Goal: Task Accomplishment & Management: Use online tool/utility

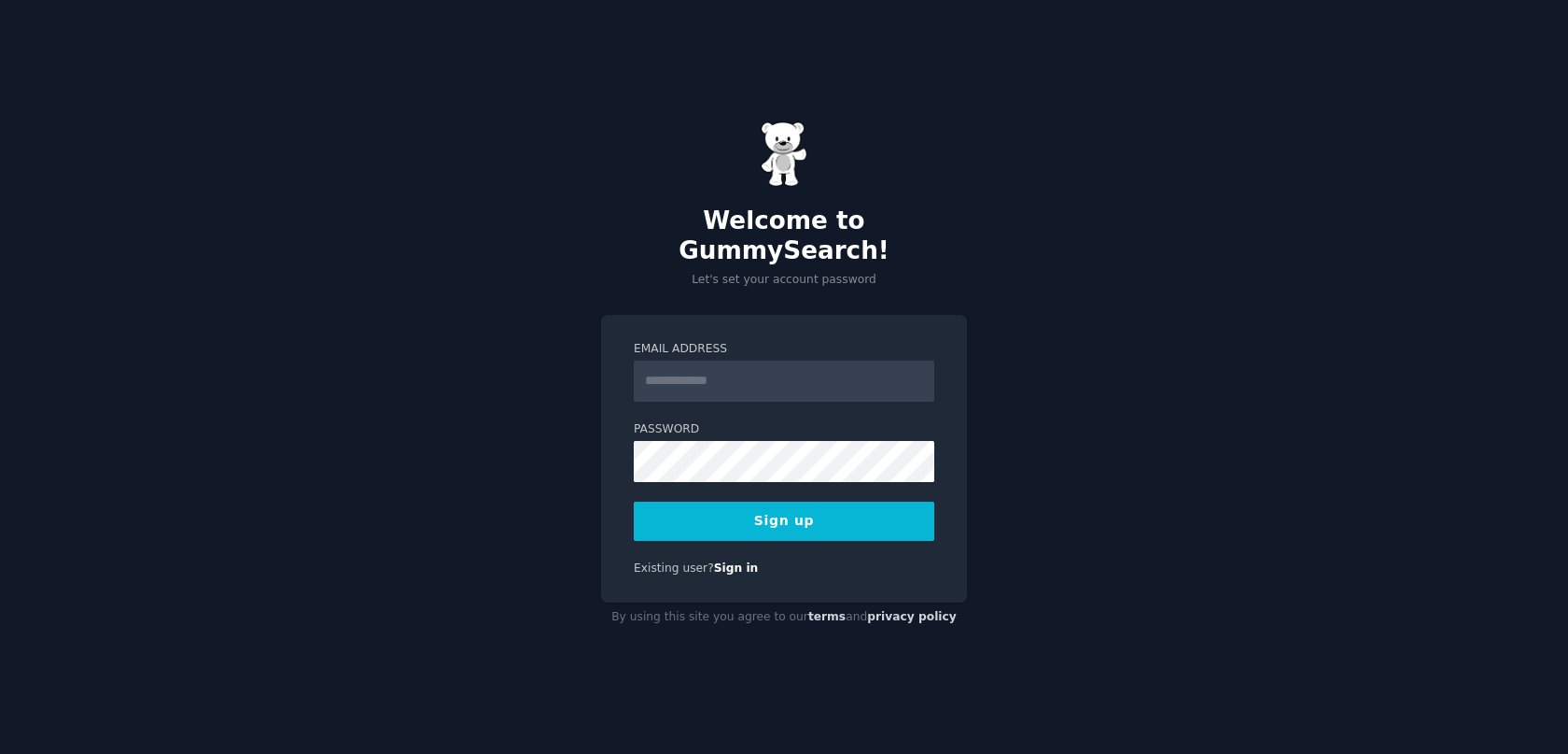
click at [748, 374] on input "Email Address" at bounding box center [784, 380] width 300 height 42
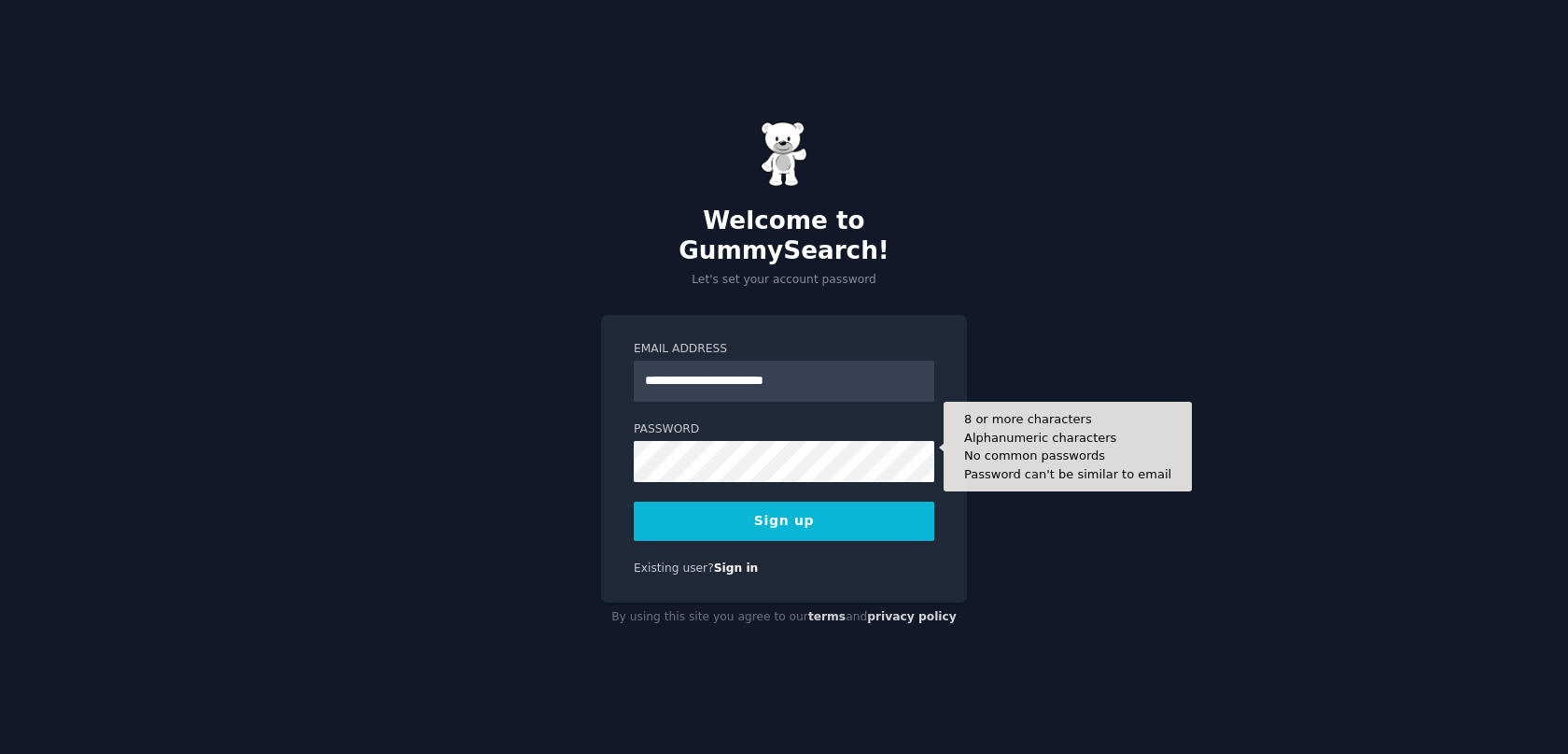
type input "**********"
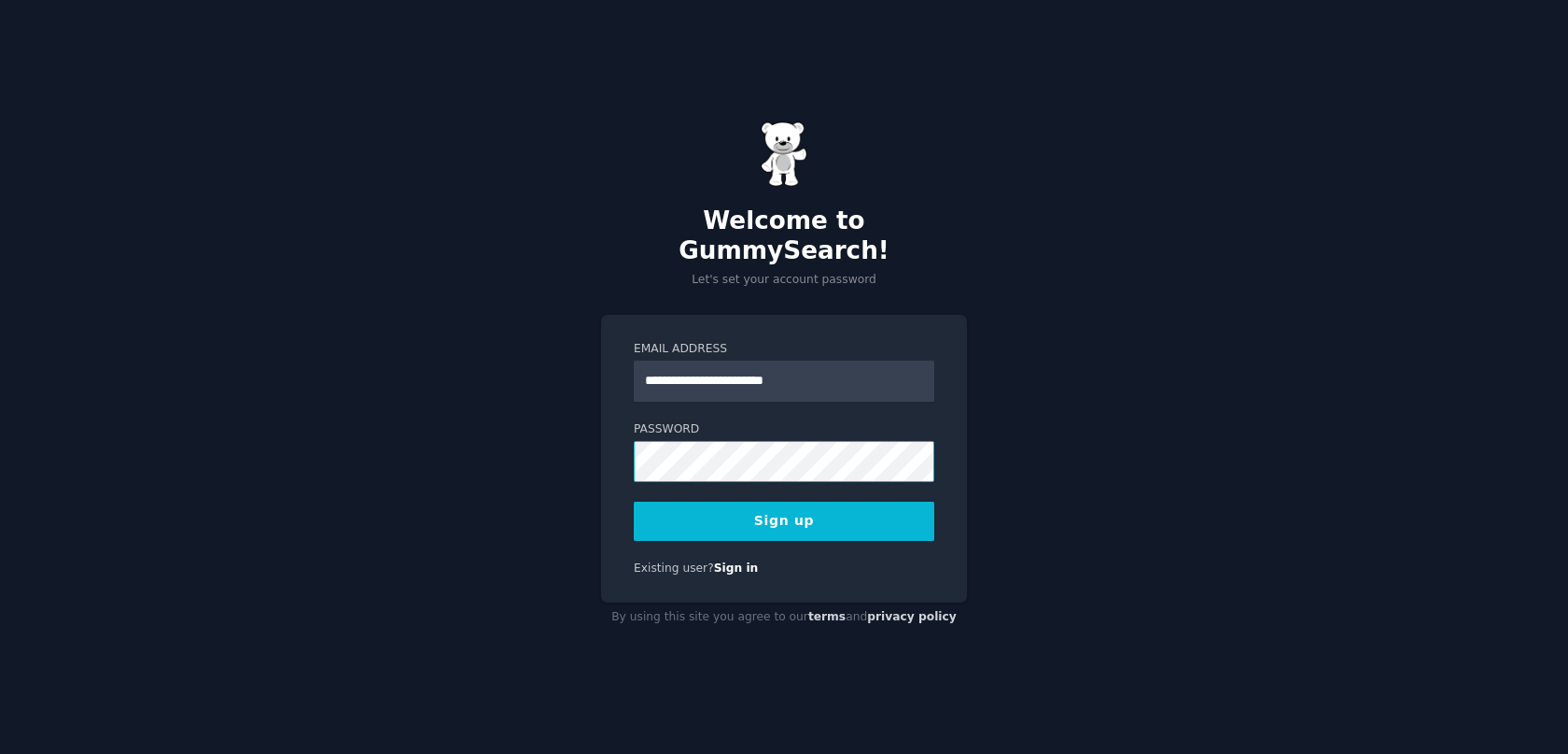
click at [571, 453] on div "**********" at bounding box center [784, 377] width 1568 height 754
click at [763, 524] on button "Sign up" at bounding box center [784, 520] width 300 height 40
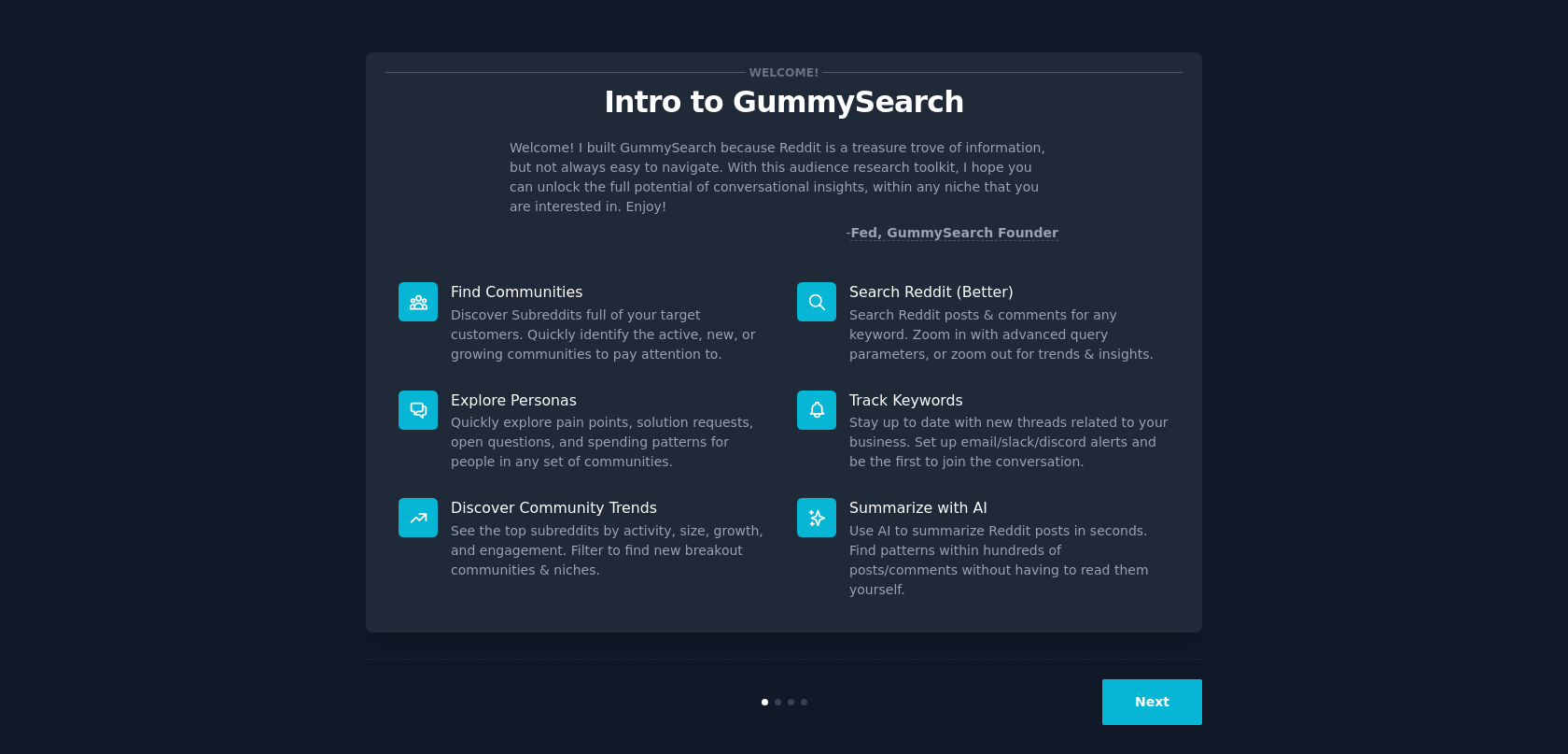
click at [1186, 680] on button "Next" at bounding box center [1151, 701] width 99 height 45
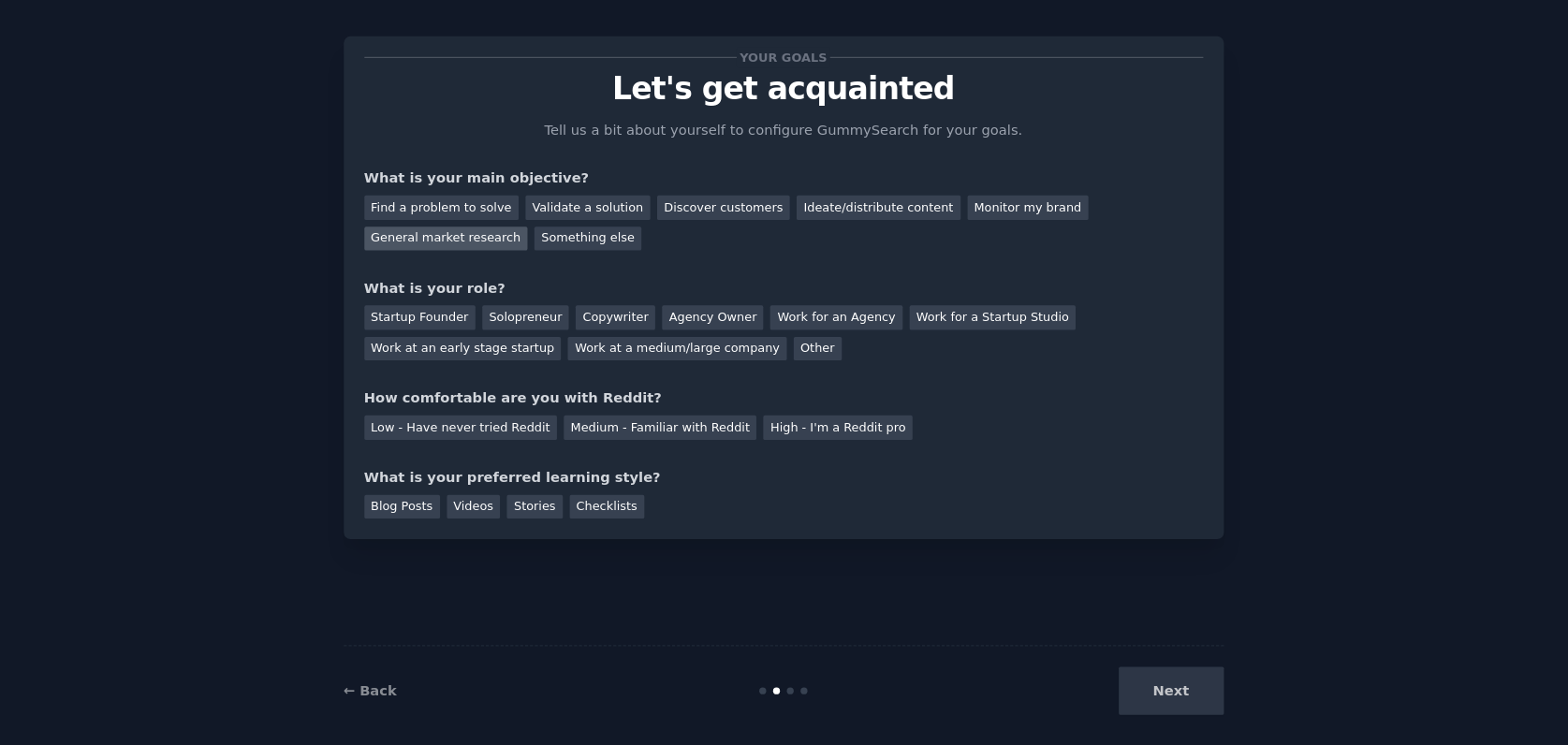
click at [469, 234] on div "General market research" at bounding box center [464, 246] width 157 height 23
click at [797, 204] on div "Ideate/distribute content" at bounding box center [874, 216] width 156 height 23
click at [794, 339] on div "Other" at bounding box center [816, 350] width 45 height 23
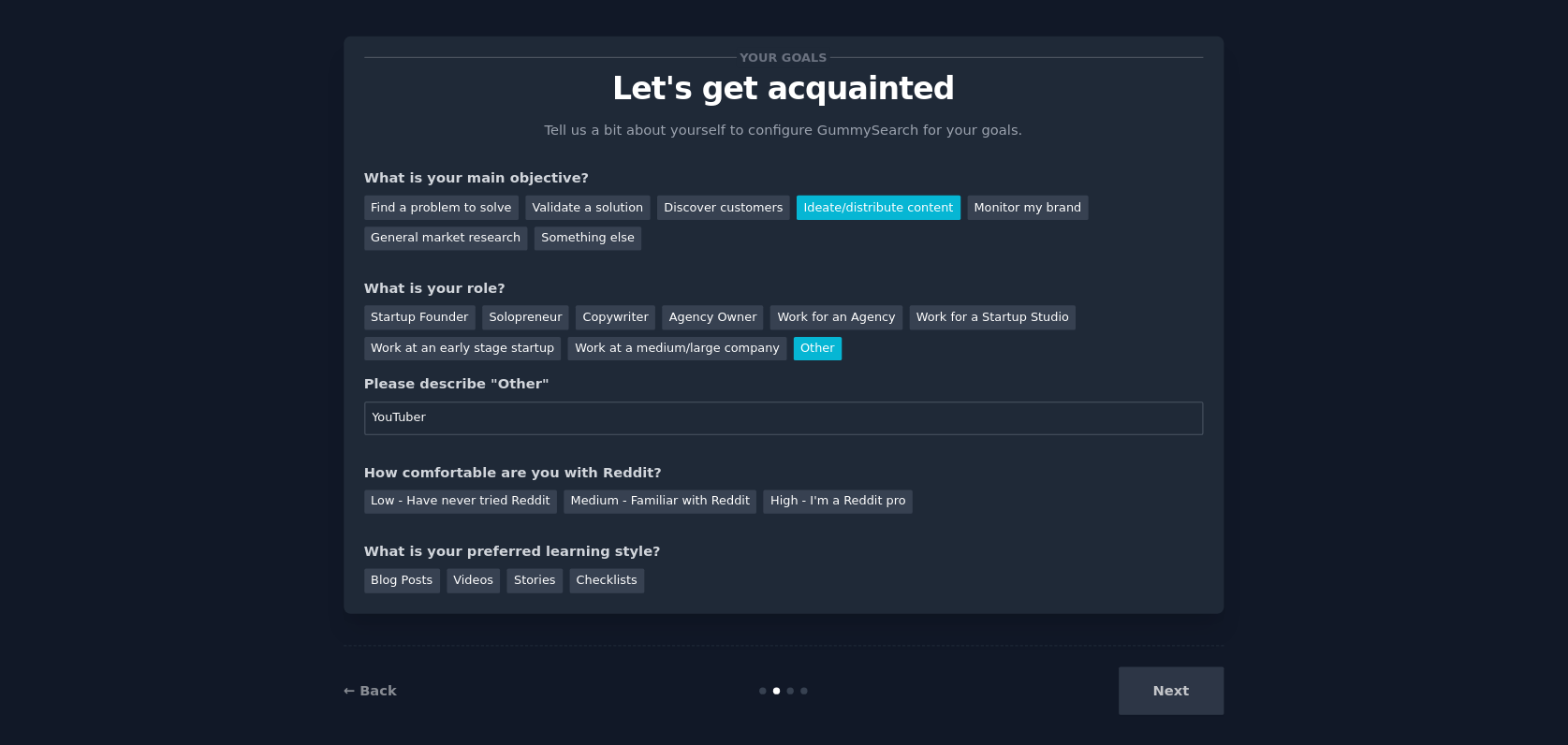
type input "YouTuber"
click at [305, 476] on div "Your goals Let's get acquainted Tell us a bit about yourself to configure Gummy…" at bounding box center [784, 372] width 1516 height 693
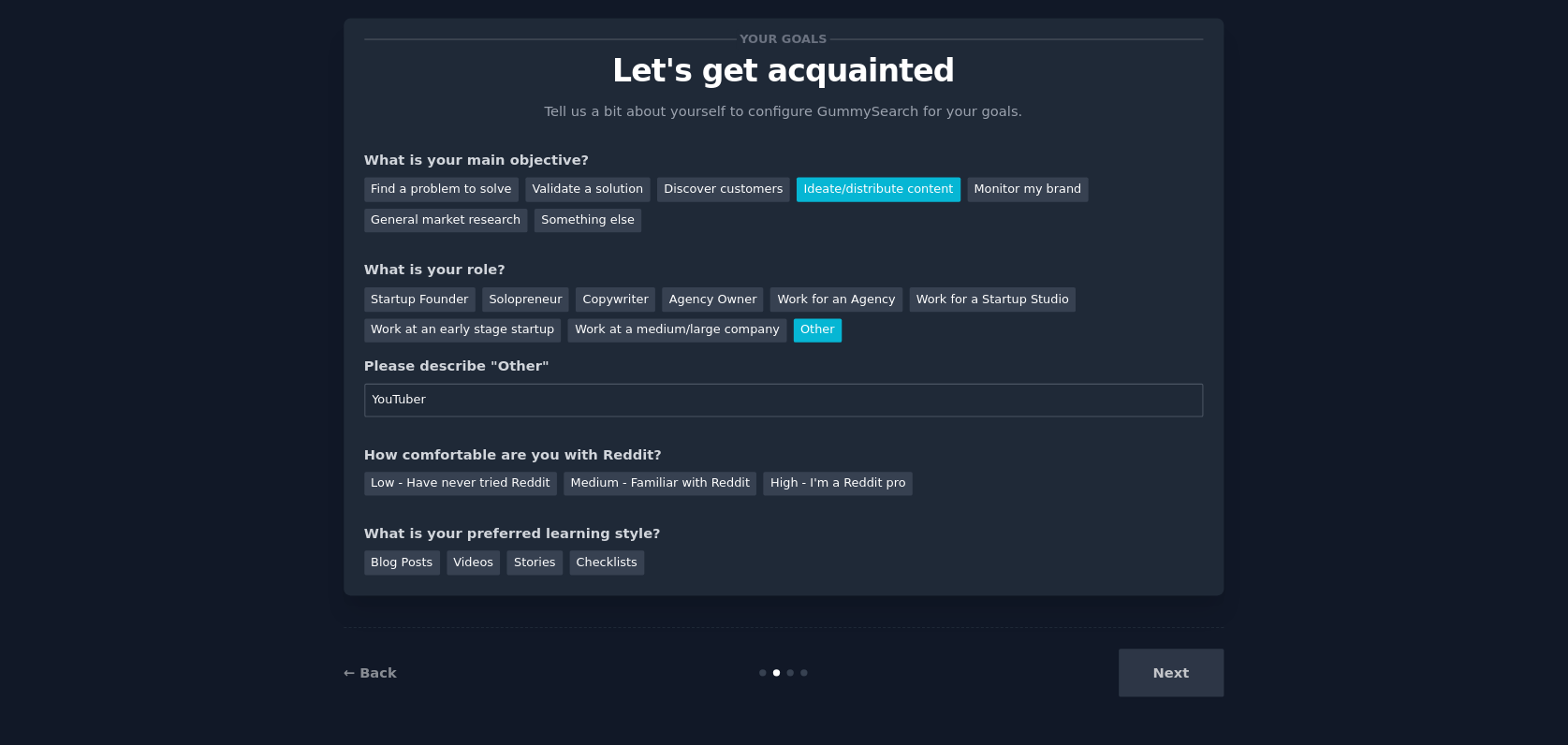
scroll to position [11, 0]
click at [476, 485] on div "Low - Have never tried Reddit" at bounding box center [477, 496] width 184 height 23
click at [464, 559] on div "Videos" at bounding box center [489, 571] width 51 height 23
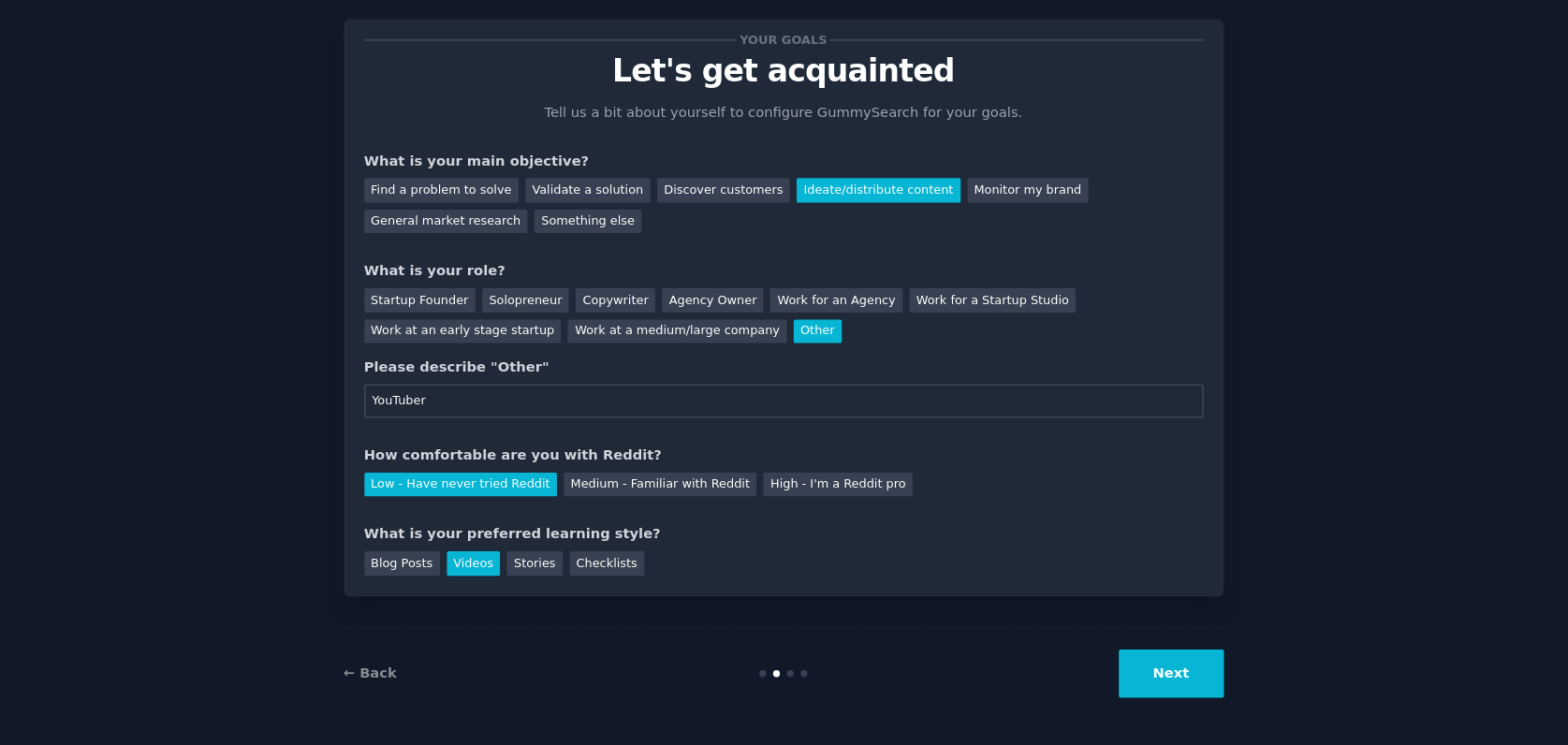
click at [531, 553] on div "Blog Posts Videos Stories Checklists" at bounding box center [785, 568] width 799 height 30
click at [521, 559] on div "Stories" at bounding box center [547, 571] width 52 height 23
click at [597, 559] on div "Checklists" at bounding box center [617, 571] width 72 height 23
click at [1103, 653] on button "Next" at bounding box center [1153, 675] width 100 height 45
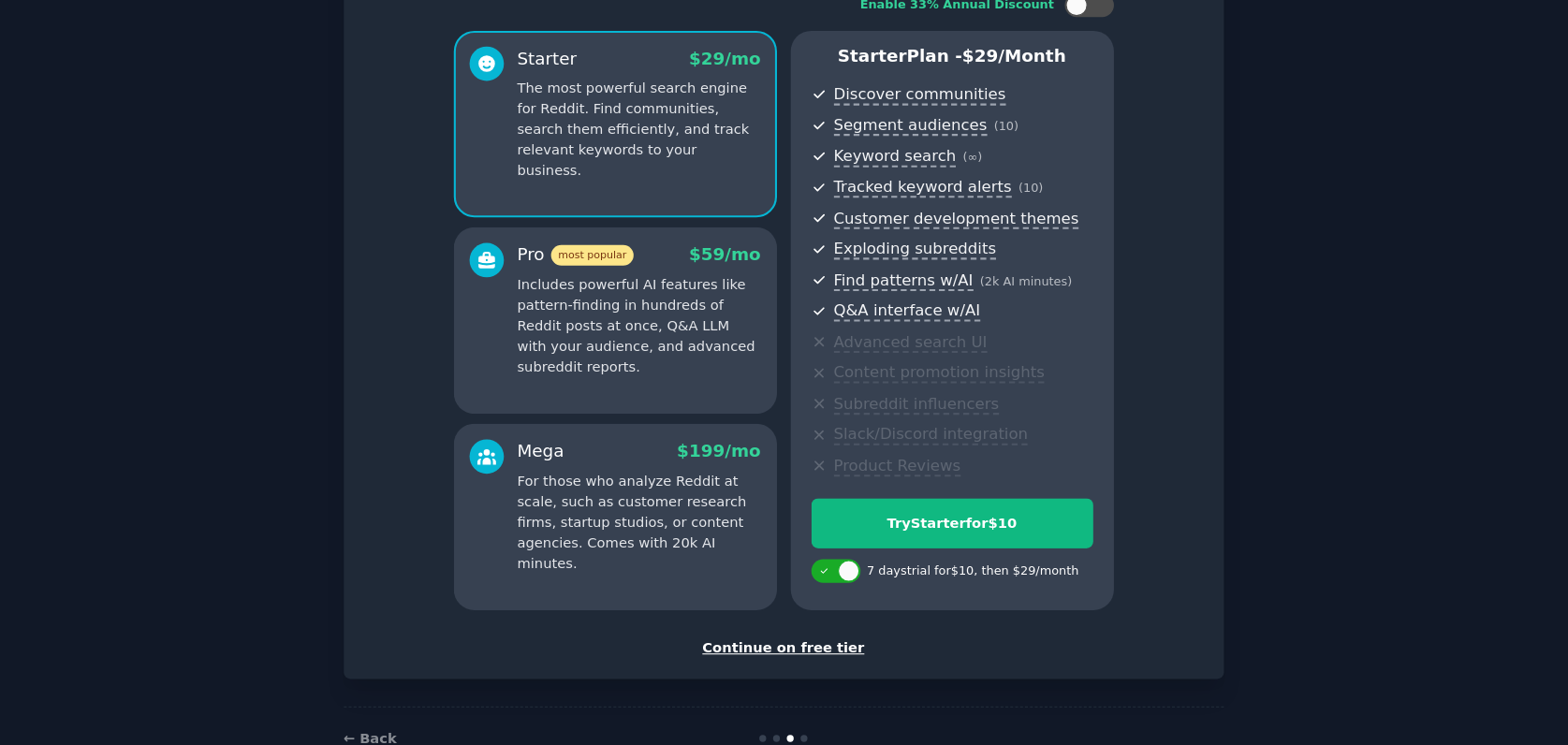
scroll to position [121, 0]
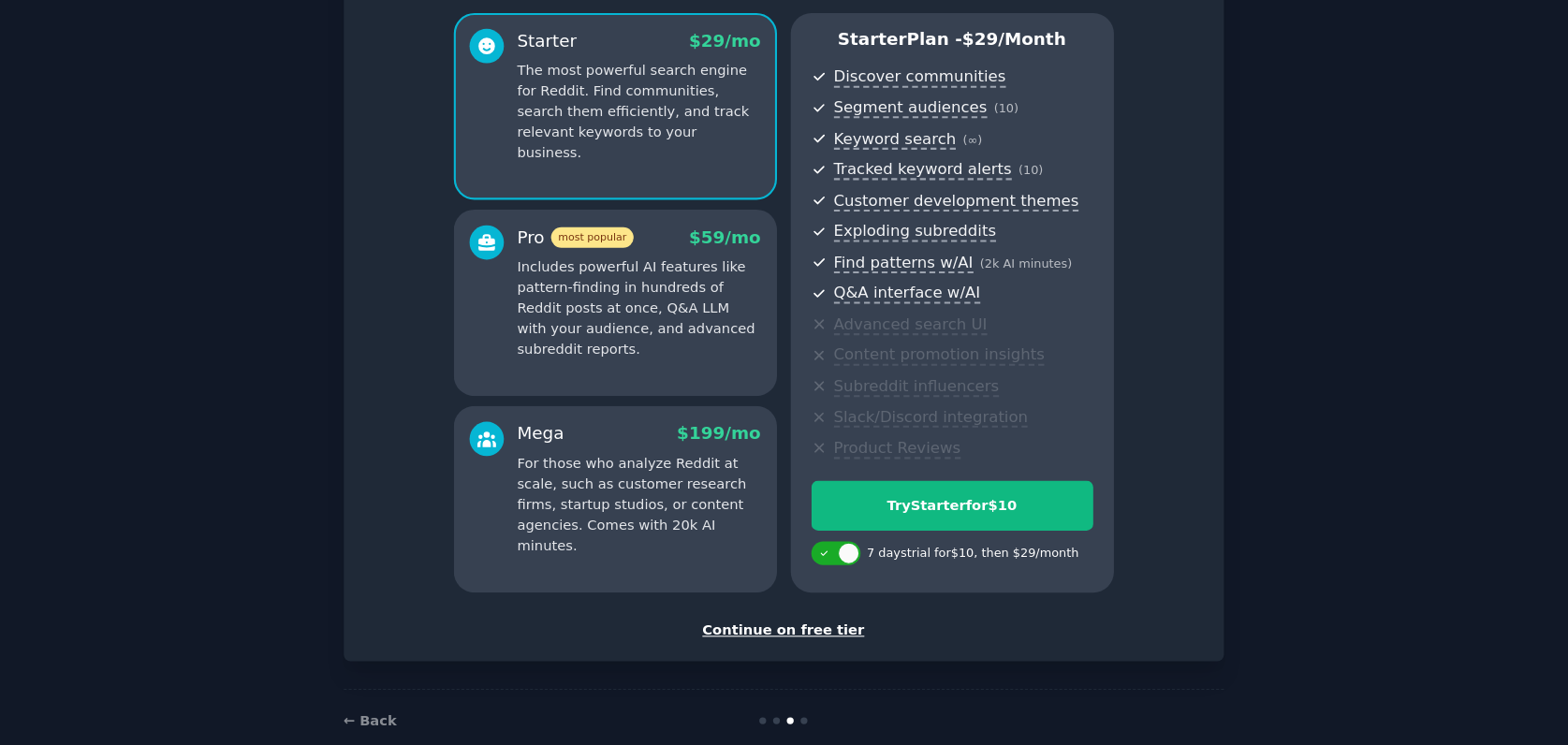
click at [772, 625] on div "Continue on free tier" at bounding box center [785, 635] width 799 height 19
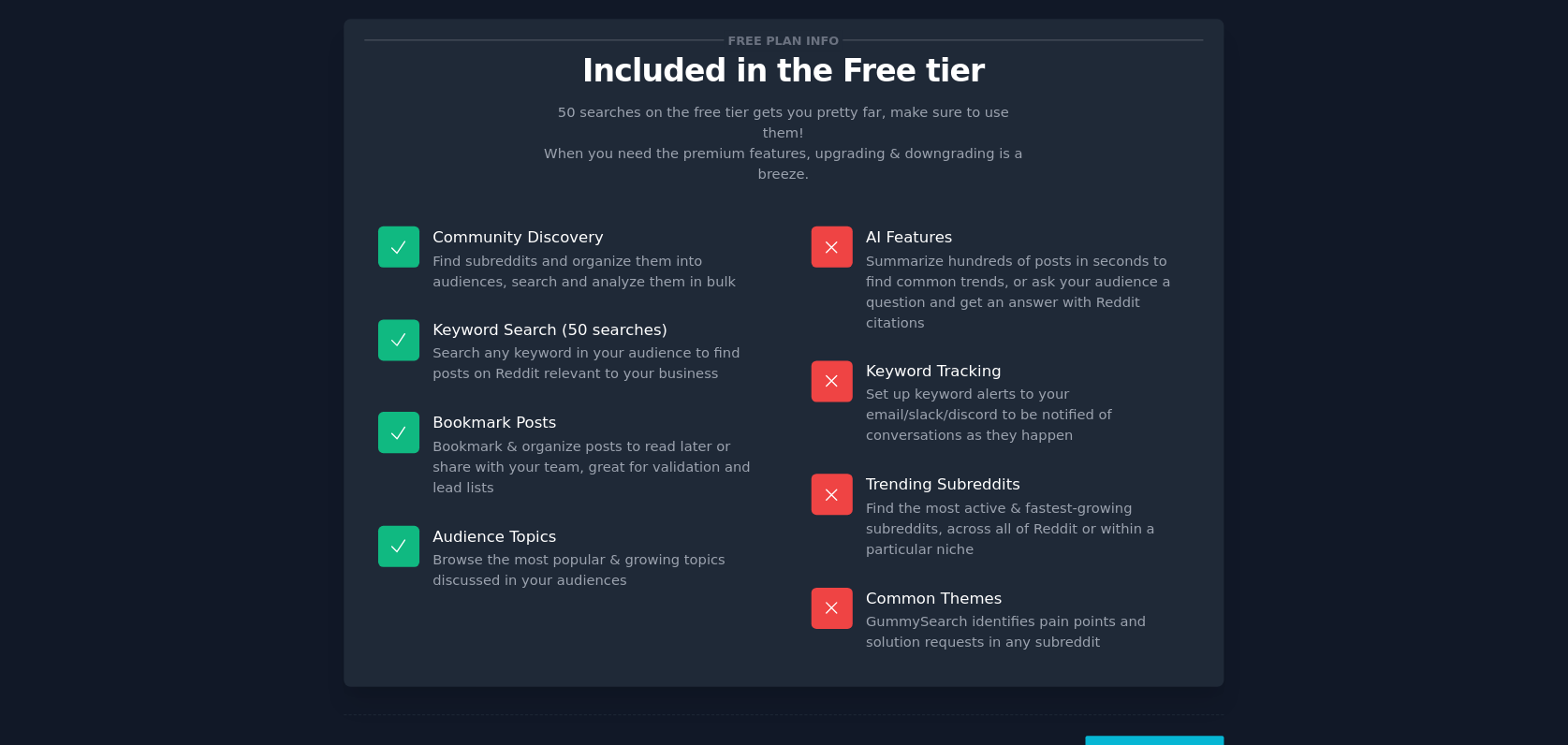
click at [1157, 735] on button "Let's Go!" at bounding box center [1136, 758] width 131 height 45
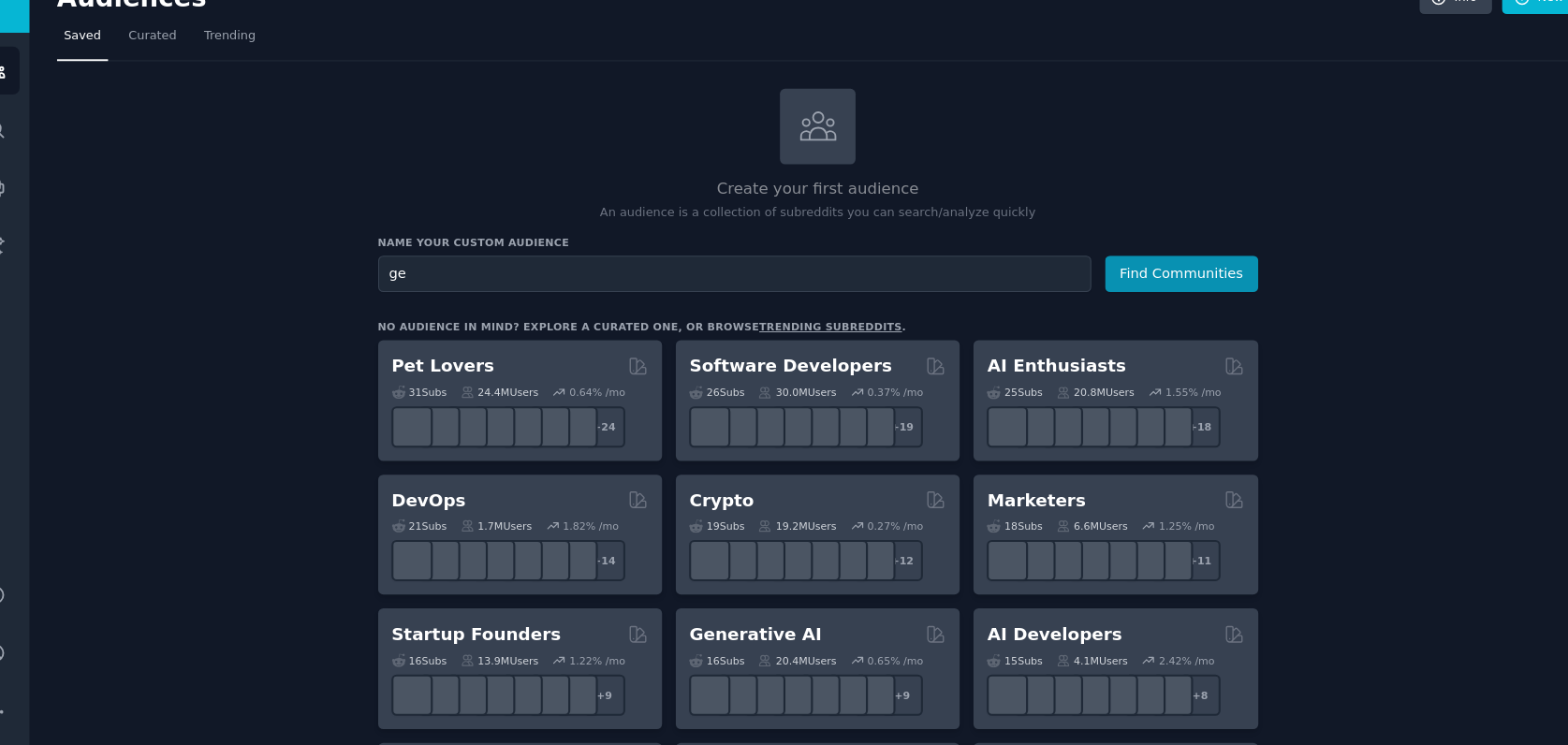
type input "g"
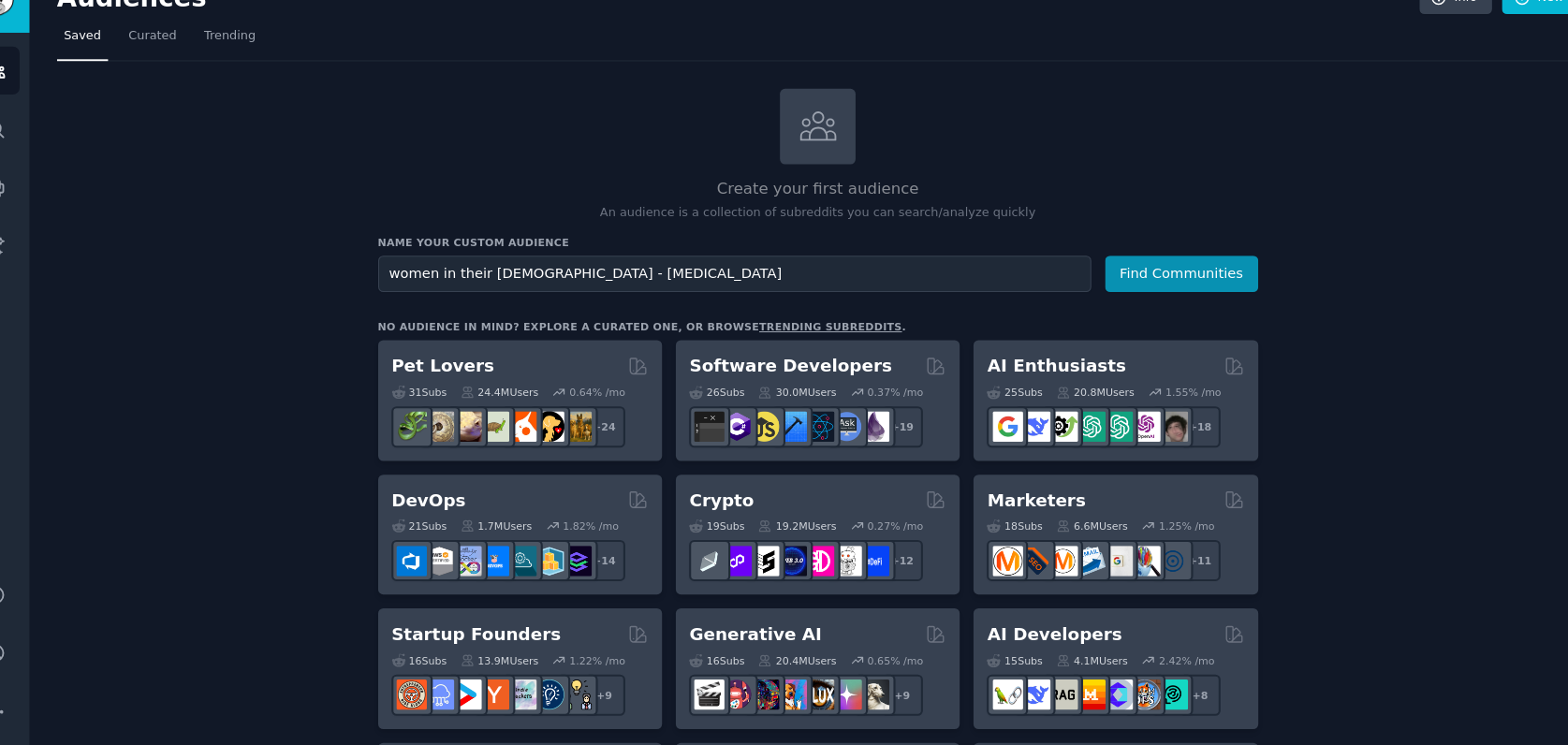
click at [493, 278] on input "women in their [DEMOGRAPHIC_DATA] - [MEDICAL_DATA]" at bounding box center [738, 295] width 679 height 35
type input "women in their [DEMOGRAPHIC_DATA], [MEDICAL_DATA]"
click at [1141, 278] on button "Find Communities" at bounding box center [1163, 295] width 146 height 35
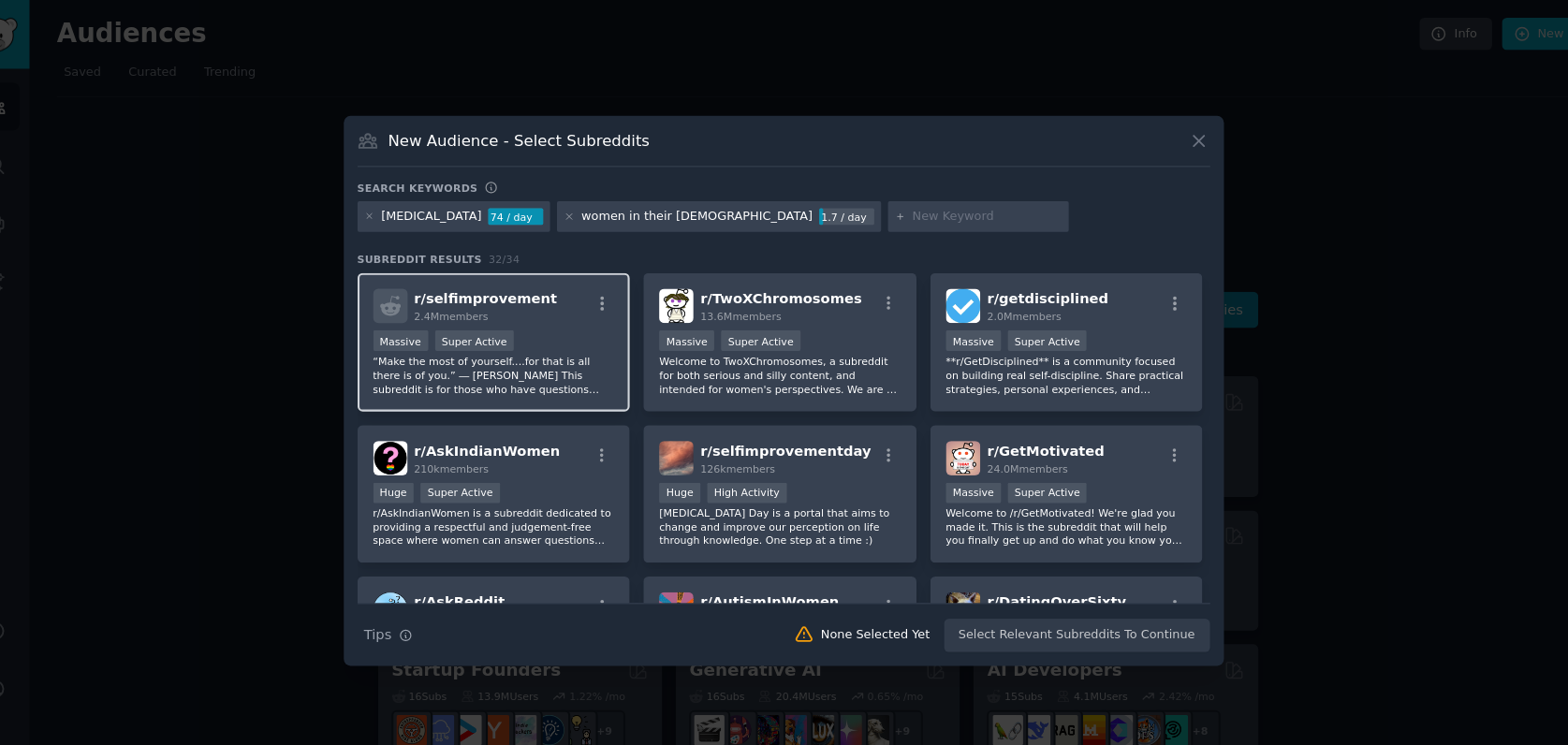
click at [515, 346] on p "“Make the most of yourself....for that is all there is of you.” ― [PERSON_NAME]…" at bounding box center [508, 357] width 230 height 40
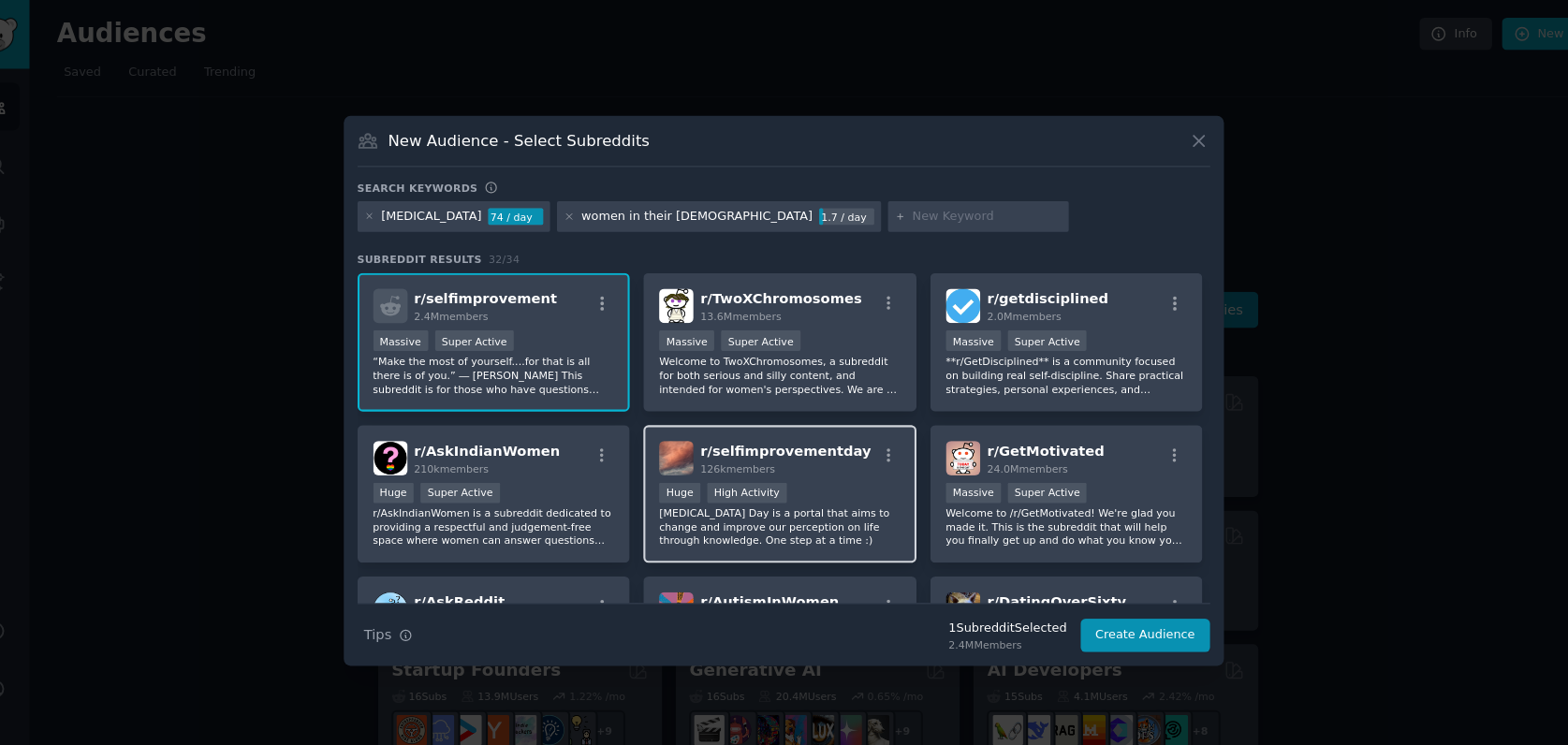
click at [852, 421] on div "r/ selfimprovementday 126k members Huge High Activity [MEDICAL_DATA] Day is a p…" at bounding box center [780, 471] width 260 height 132
click at [824, 432] on div "r/ selfimprovementday 126k members" at bounding box center [781, 436] width 230 height 33
click at [789, 492] on p "[MEDICAL_DATA] Day is a portal that aims to change and improve our perception o…" at bounding box center [781, 501] width 230 height 40
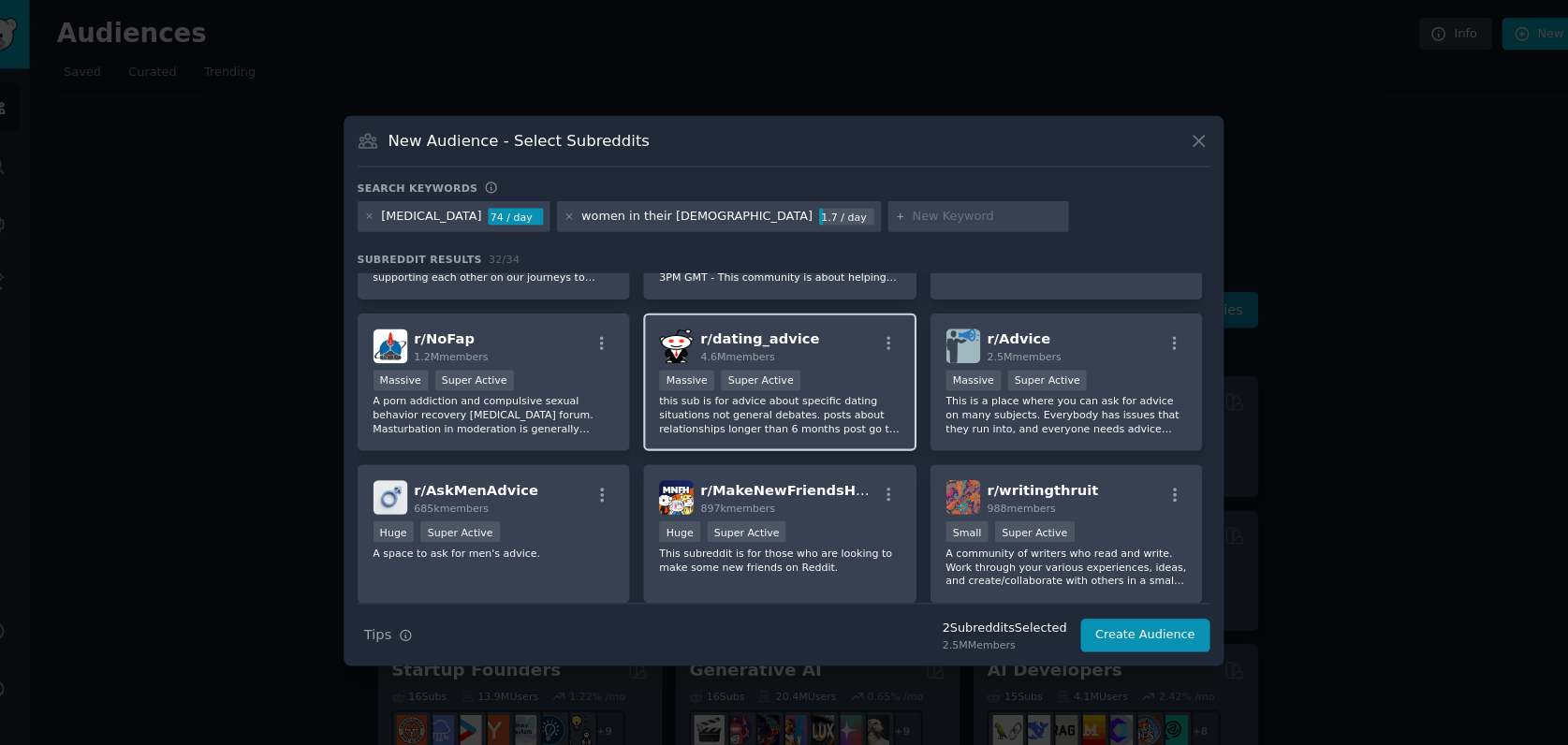
scroll to position [808, 0]
click at [607, 205] on div "women in their [DEMOGRAPHIC_DATA]" at bounding box center [701, 206] width 220 height 16
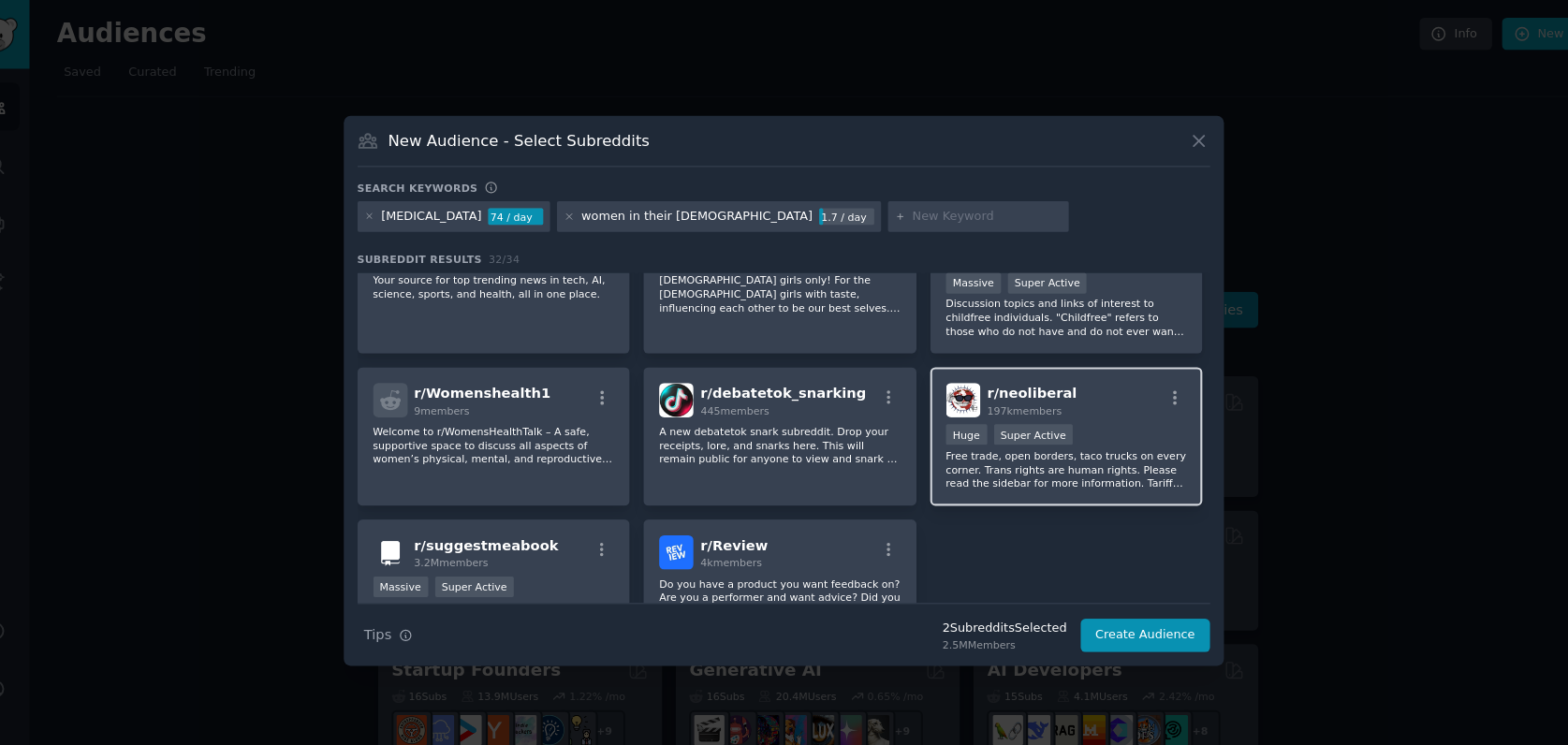
scroll to position [11, 0]
click at [1069, 589] on button "Create Audience" at bounding box center [1130, 605] width 124 height 32
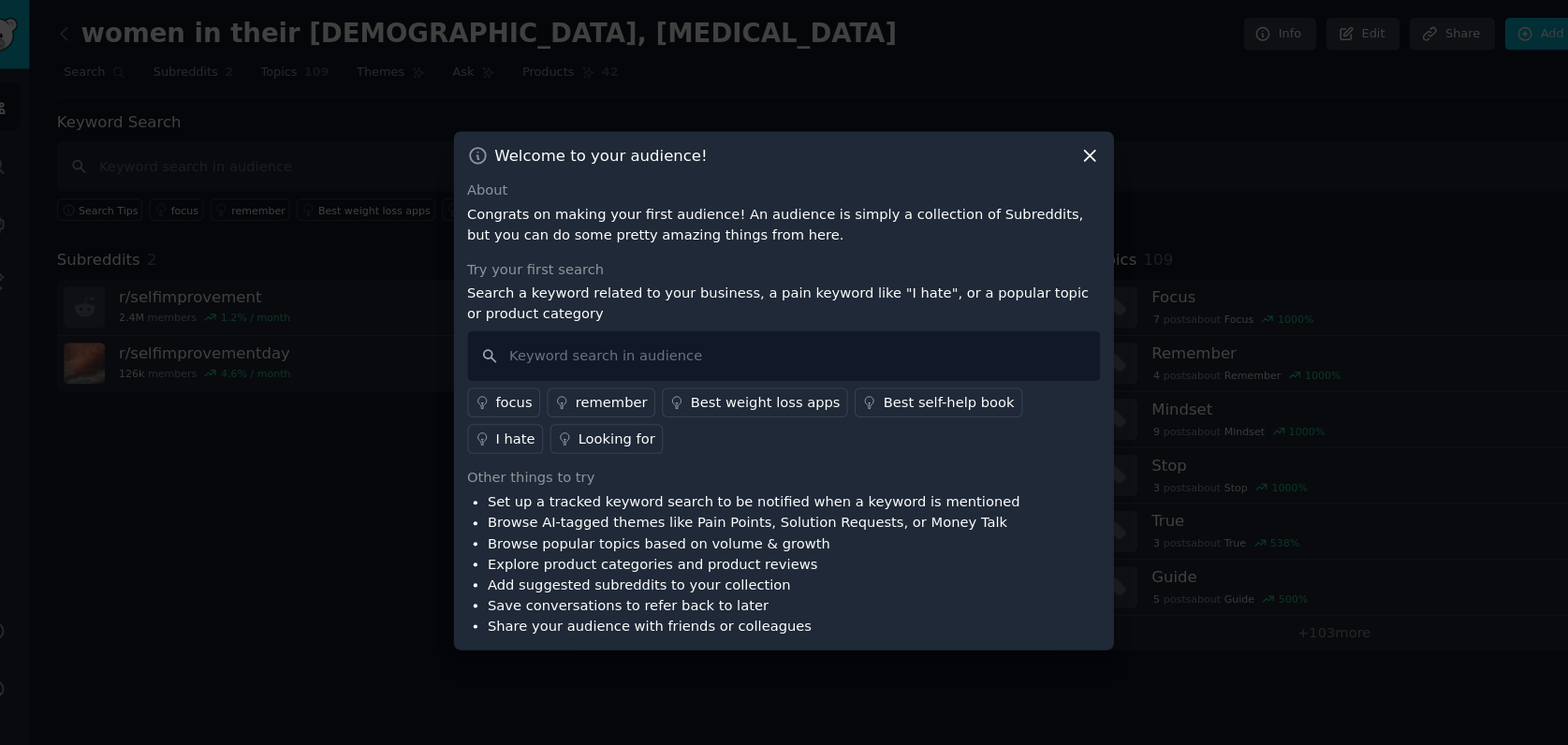
scroll to position [11, 0]
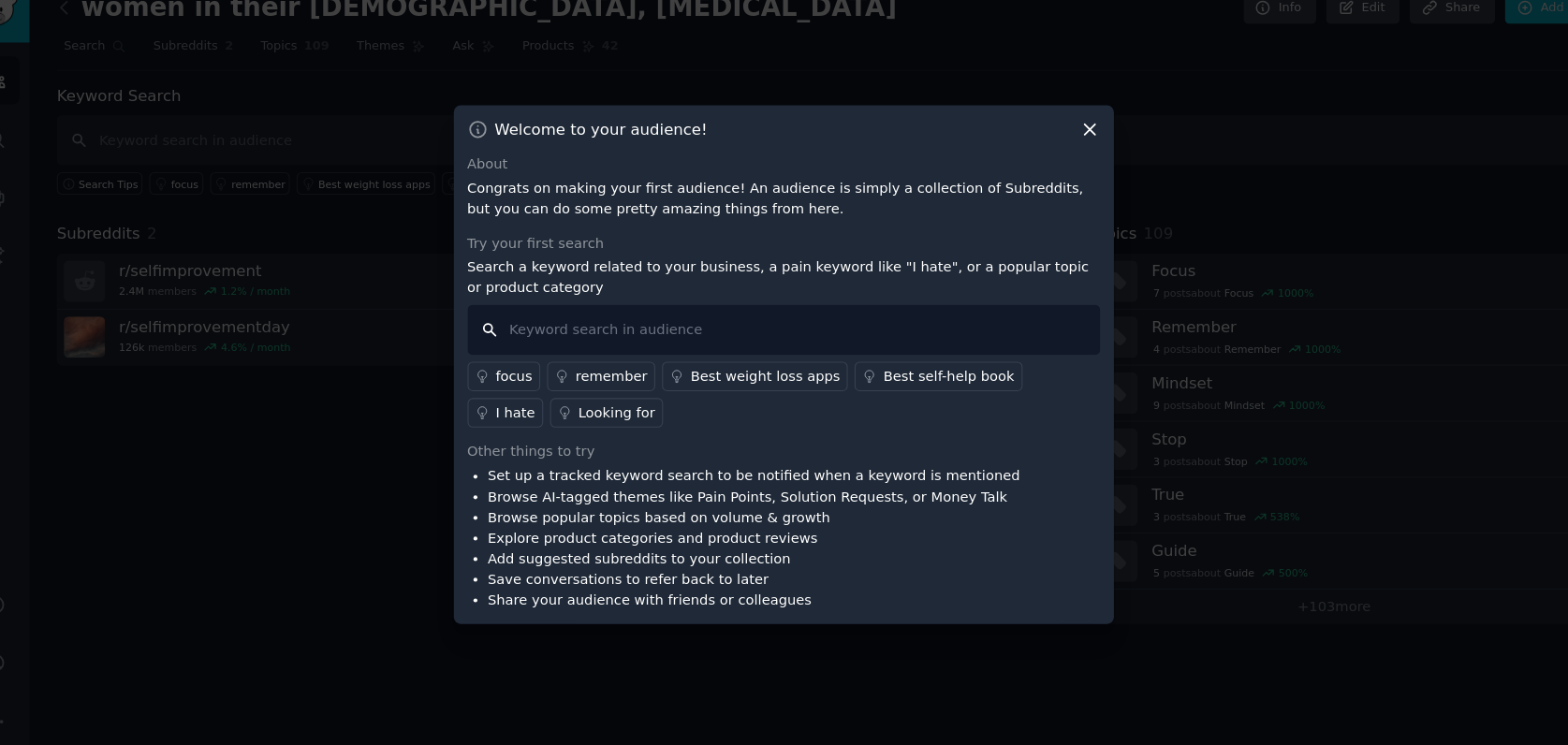
click at [679, 315] on input "text" at bounding box center [784, 339] width 603 height 47
click at [1067, 138] on icon at bounding box center [1076, 148] width 19 height 19
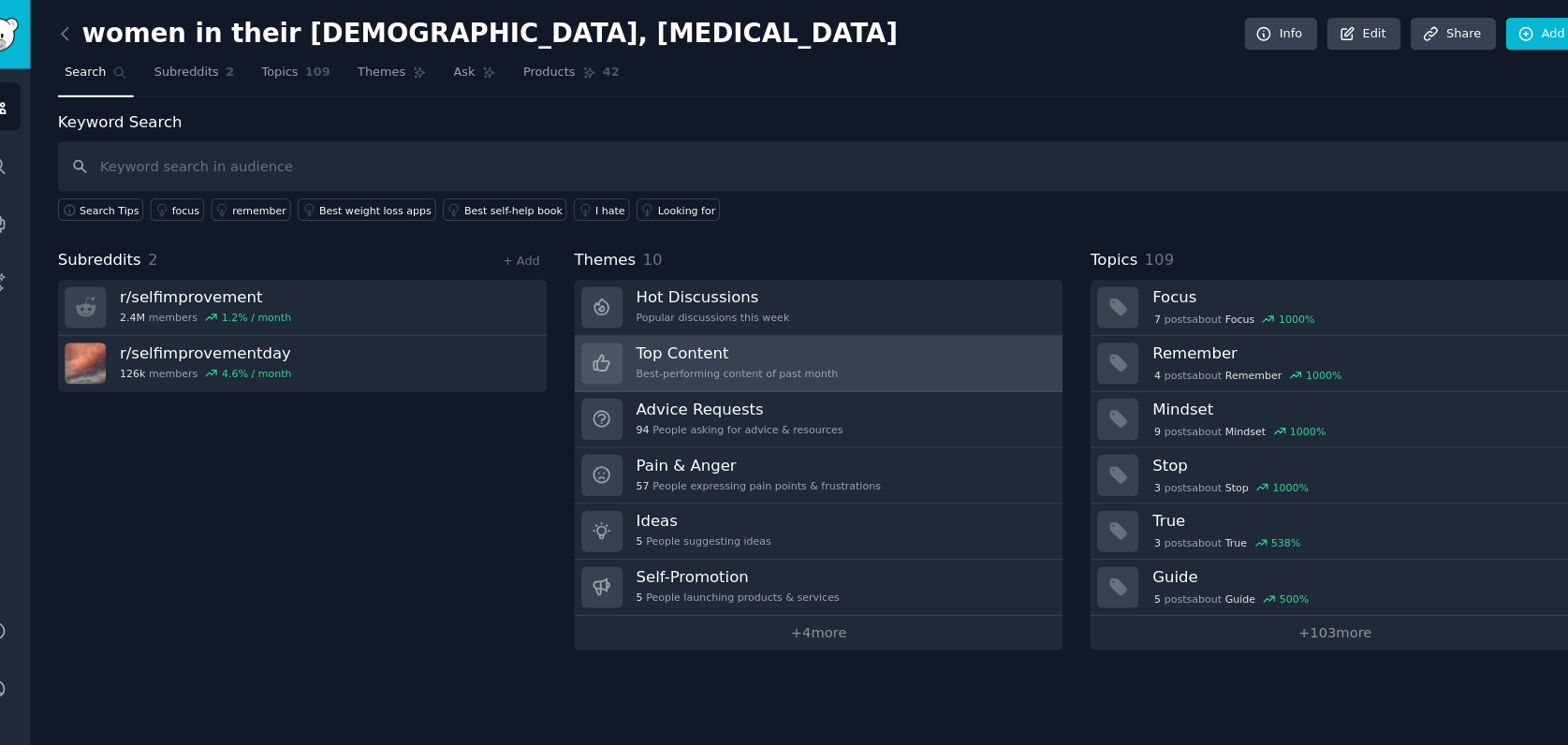
click at [683, 362] on div "Top Content Best-performing content of past month" at bounding box center [739, 346] width 193 height 40
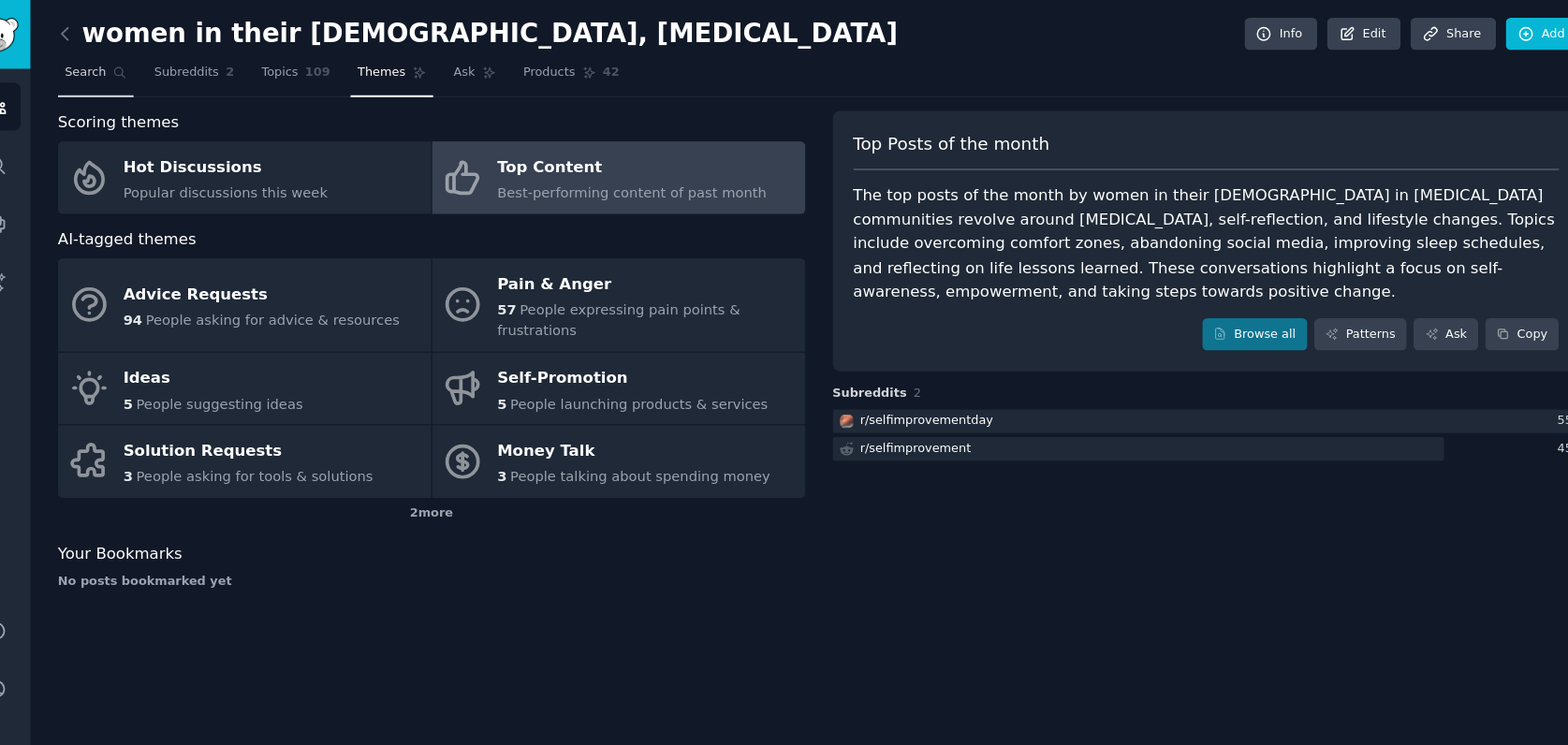
click at [99, 73] on span "Search" at bounding box center [118, 69] width 40 height 16
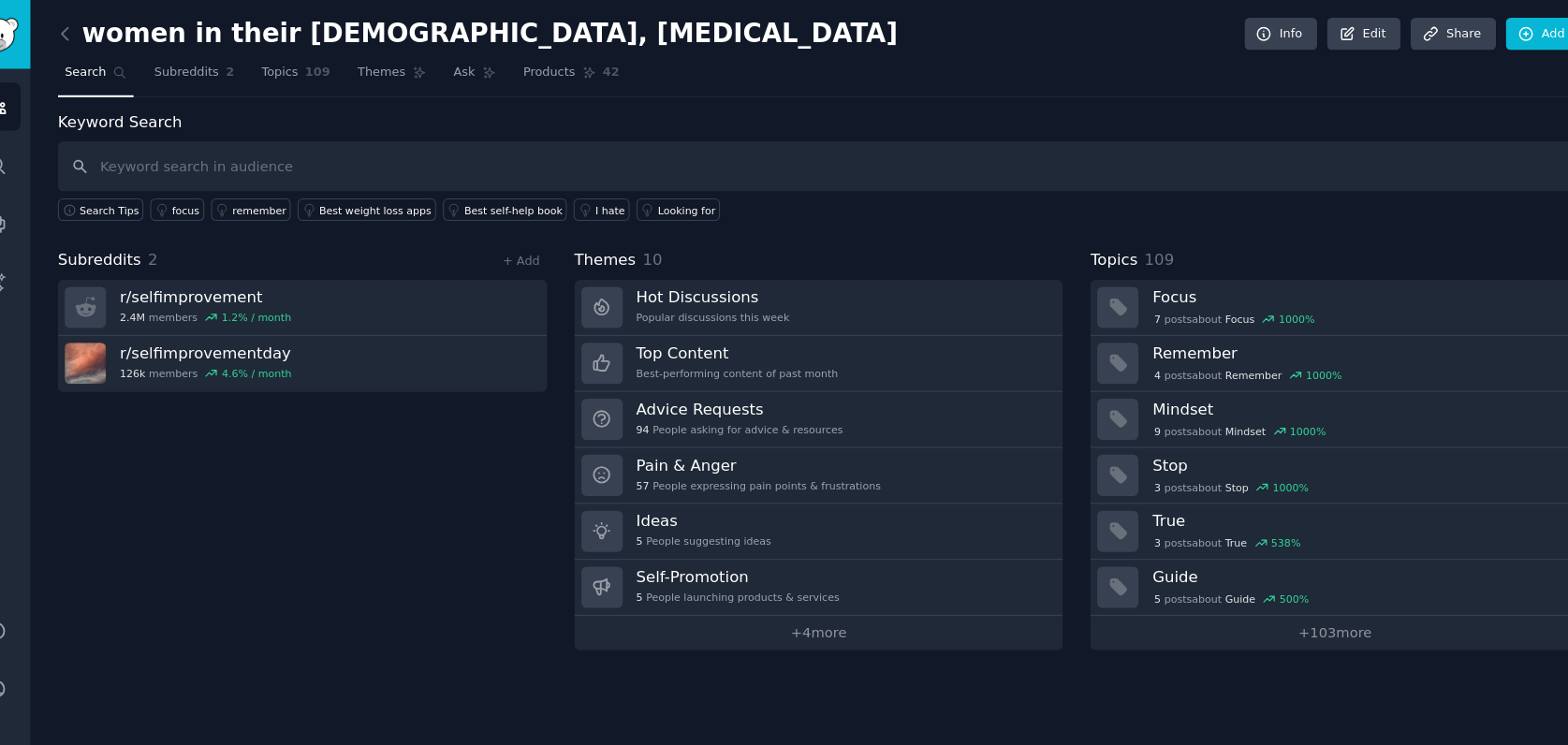
click at [187, 164] on input "text" at bounding box center [817, 158] width 1450 height 47
type input "s"
type input "women in 20s"
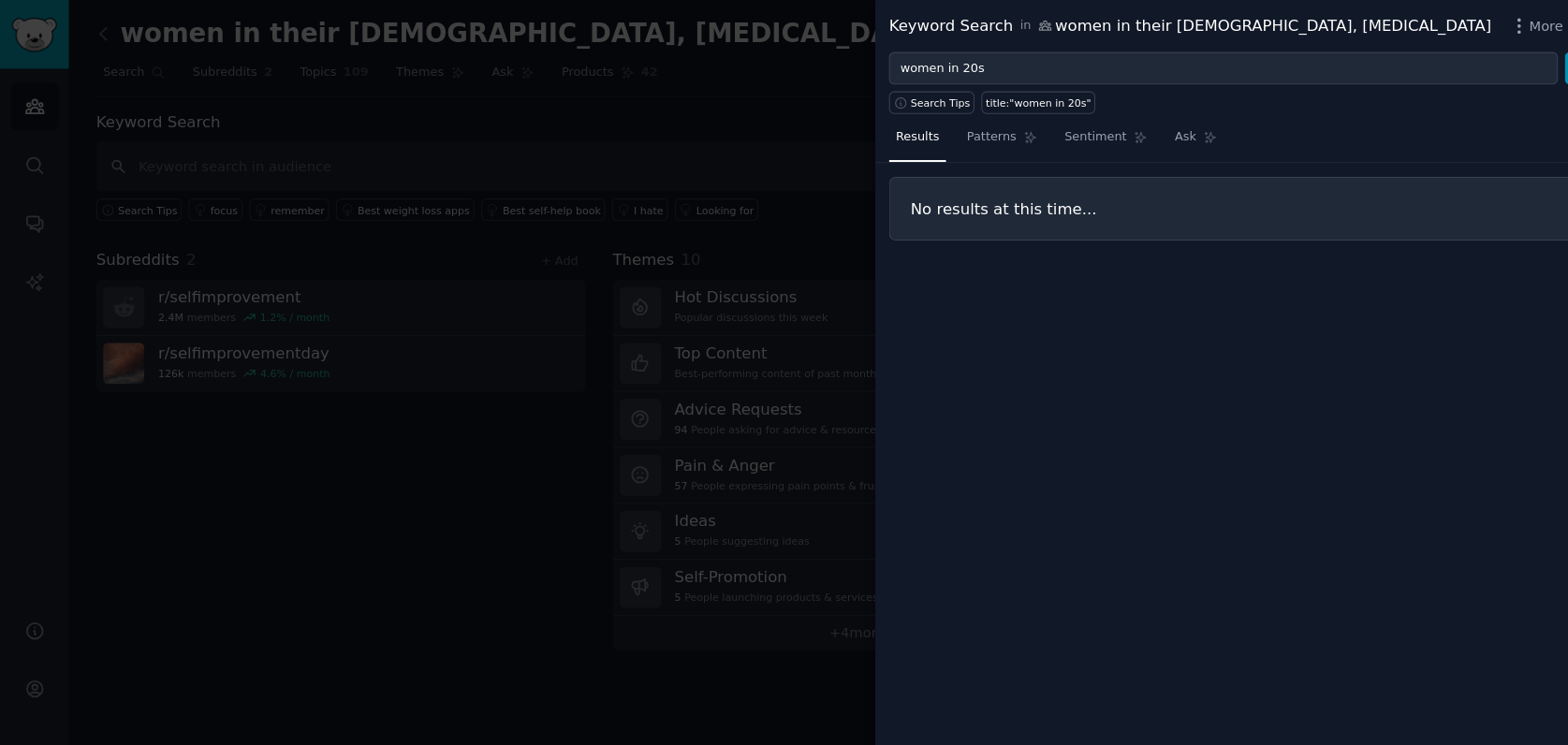
click at [482, 449] on div at bounding box center [784, 372] width 1568 height 745
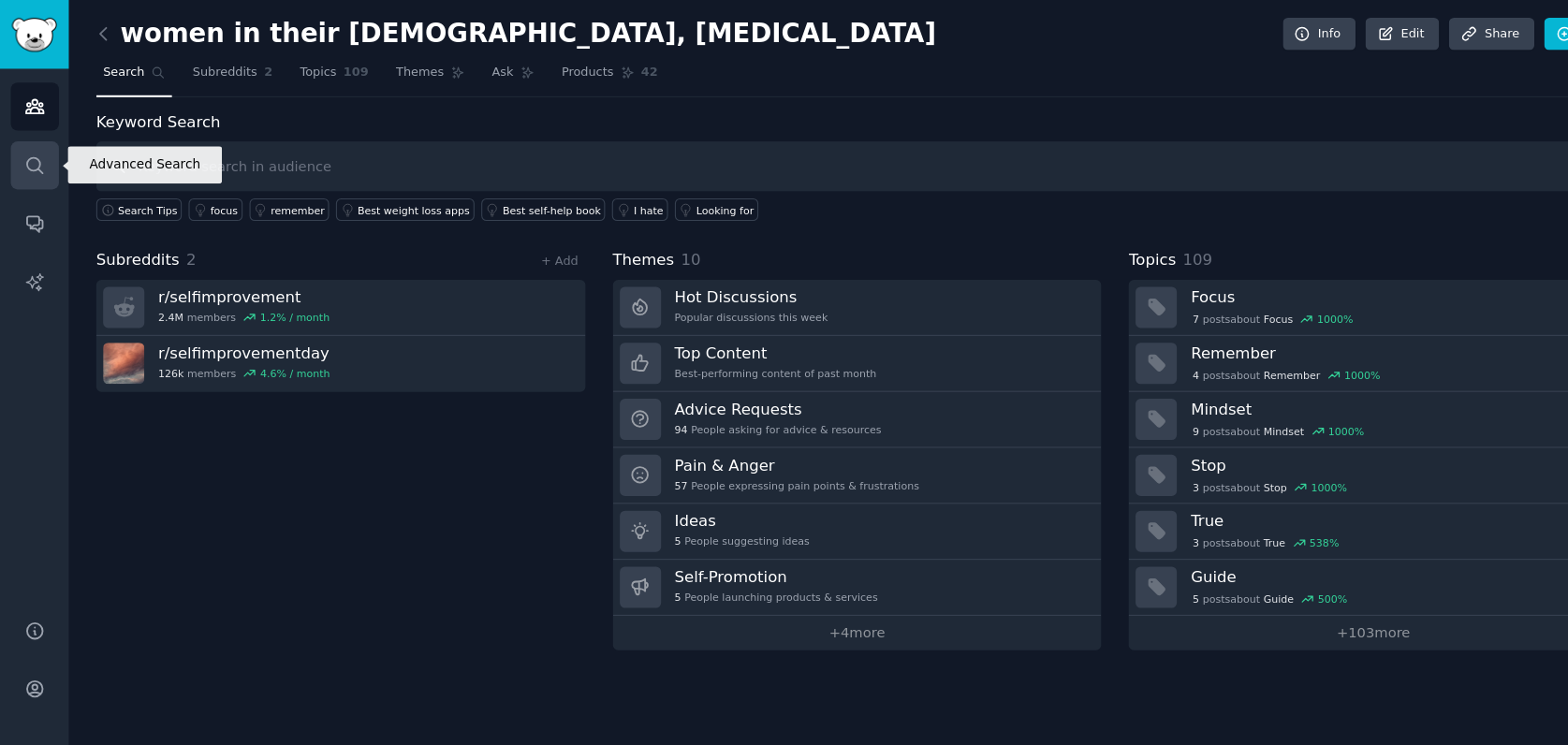
click at [47, 153] on link "Search" at bounding box center [33, 157] width 45 height 45
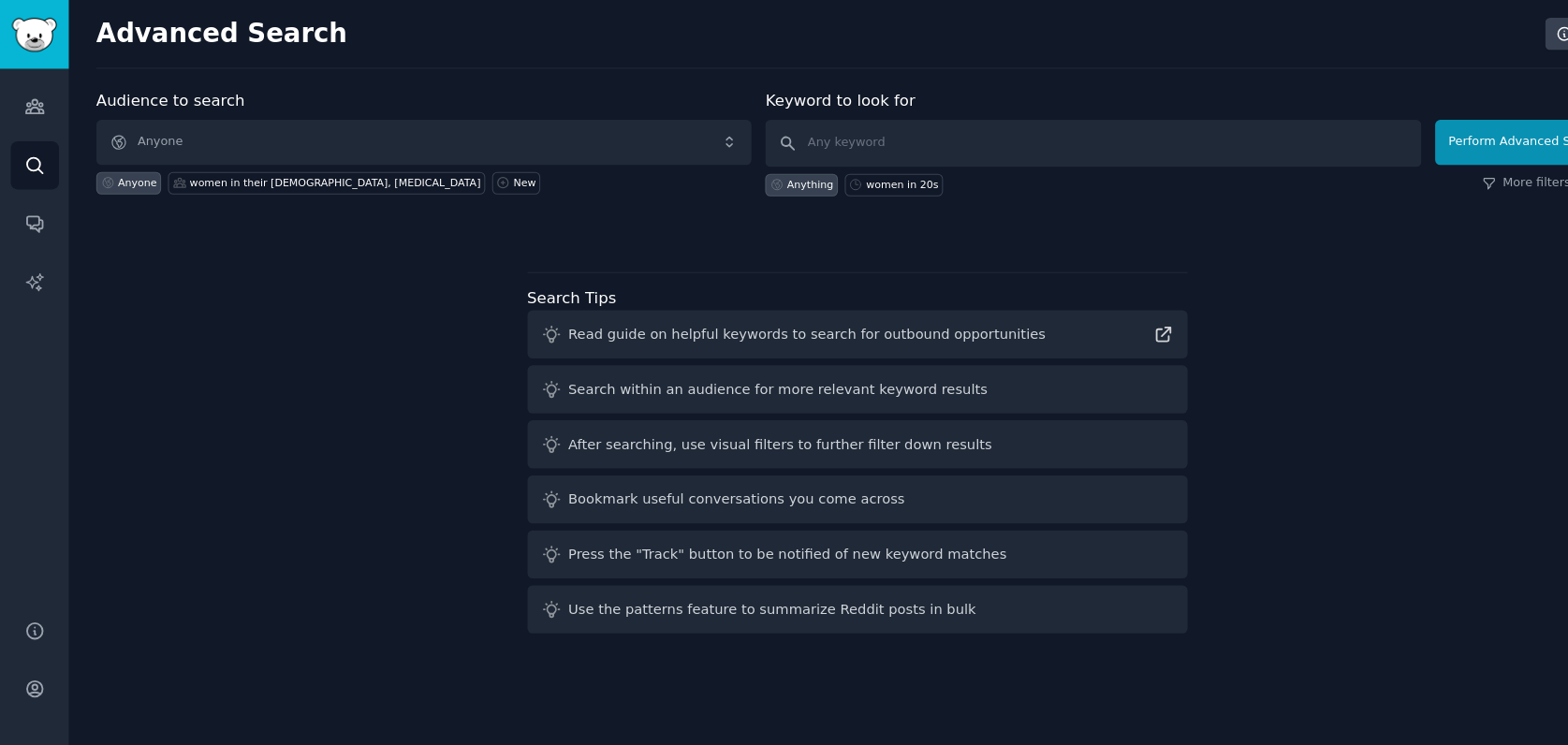
click at [183, 126] on span "Anyone" at bounding box center [404, 135] width 624 height 43
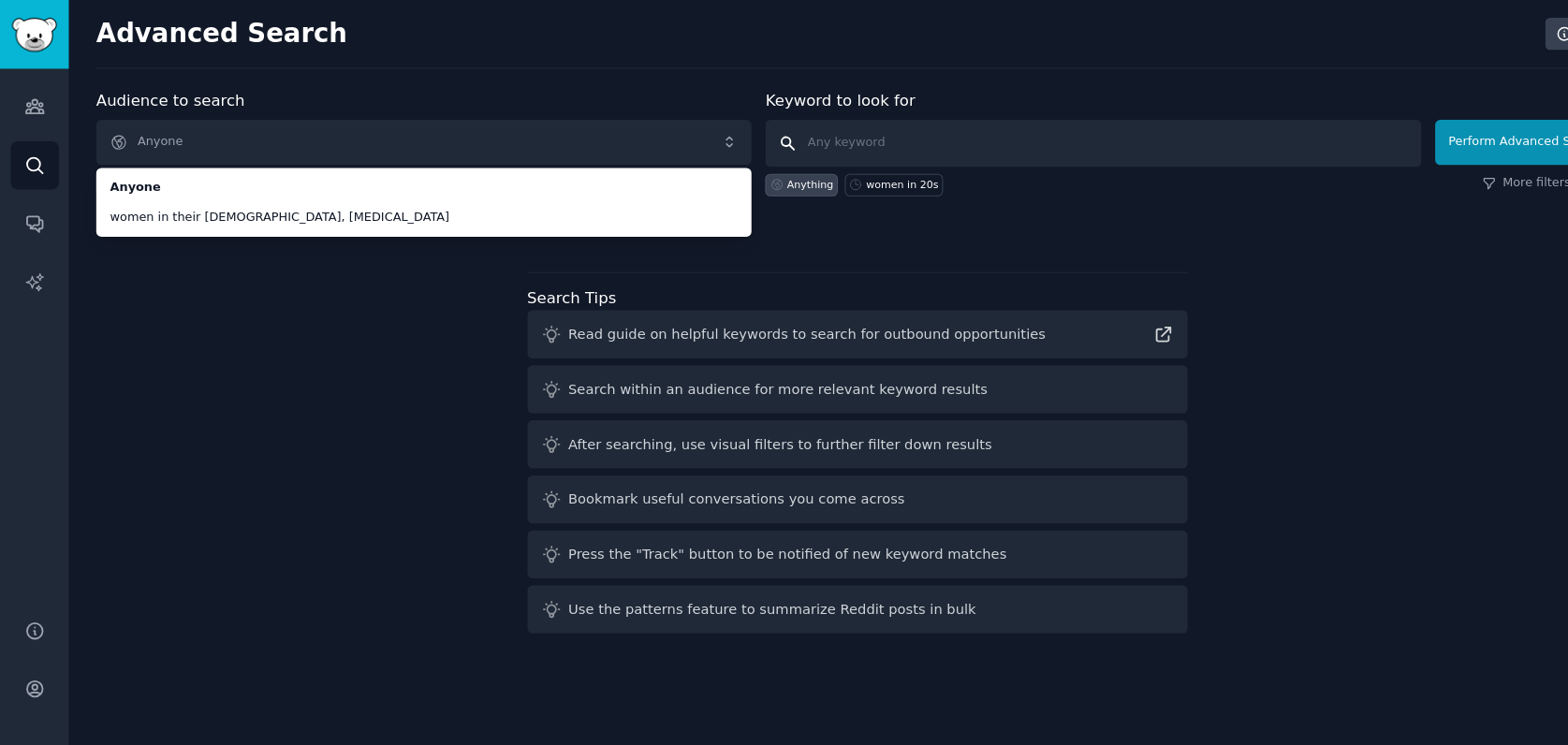
click at [772, 125] on input "text" at bounding box center [1040, 136] width 624 height 45
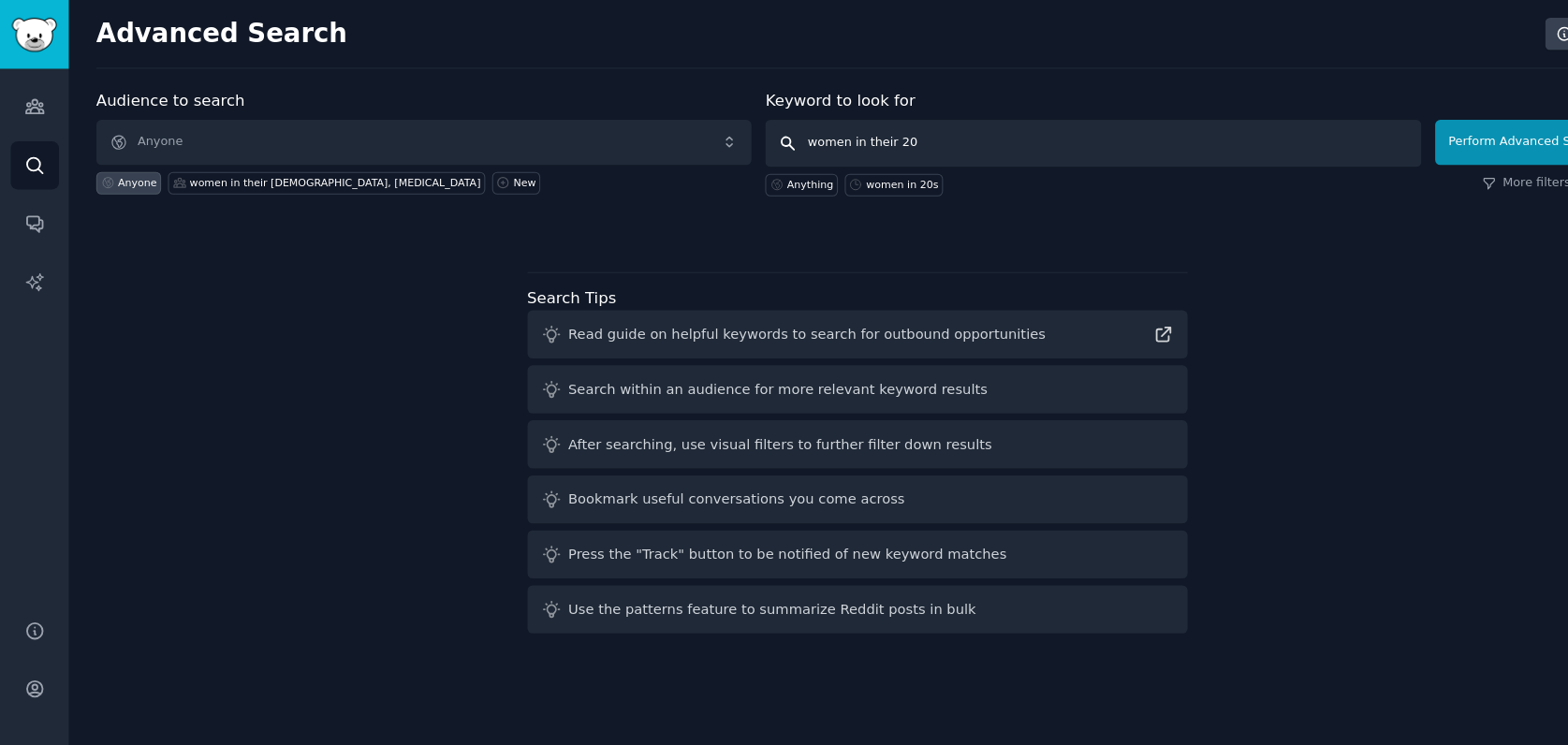
type input "women in their [DEMOGRAPHIC_DATA]"
click at [1458, 134] on button "Perform Advanced Search" at bounding box center [1455, 135] width 174 height 43
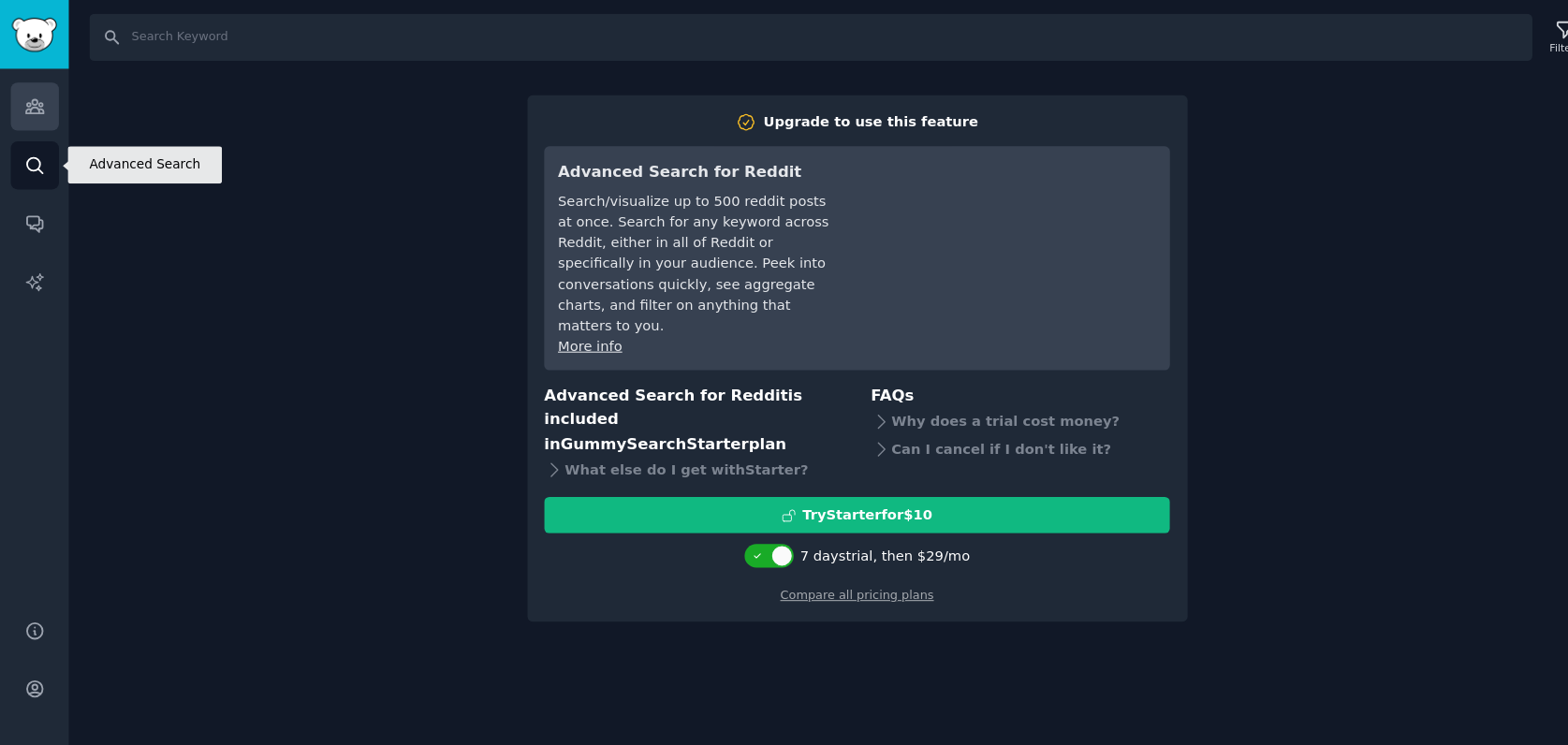
click at [24, 124] on link "Audiences" at bounding box center [33, 101] width 45 height 45
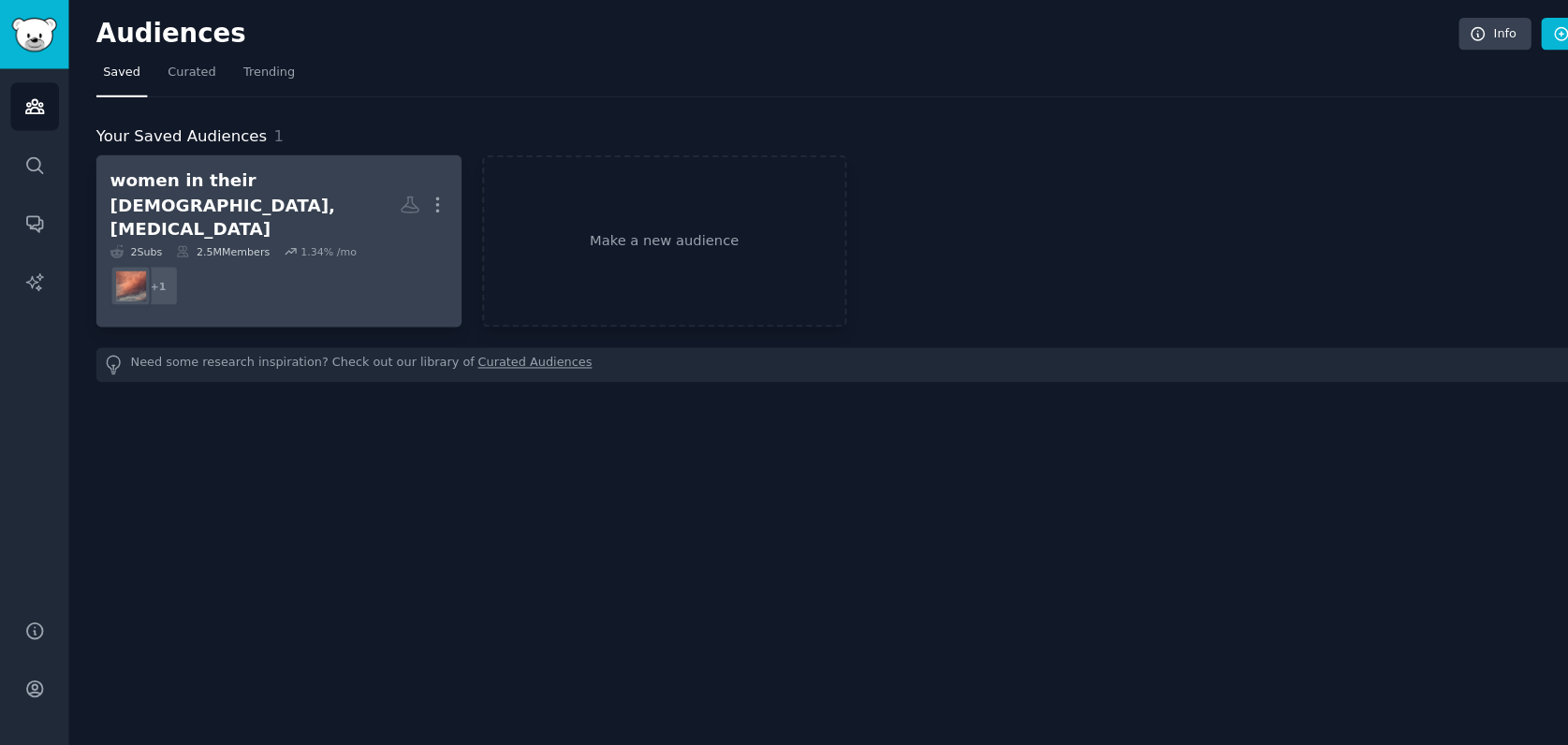
click at [311, 246] on dd "+ 1" at bounding box center [265, 272] width 322 height 52
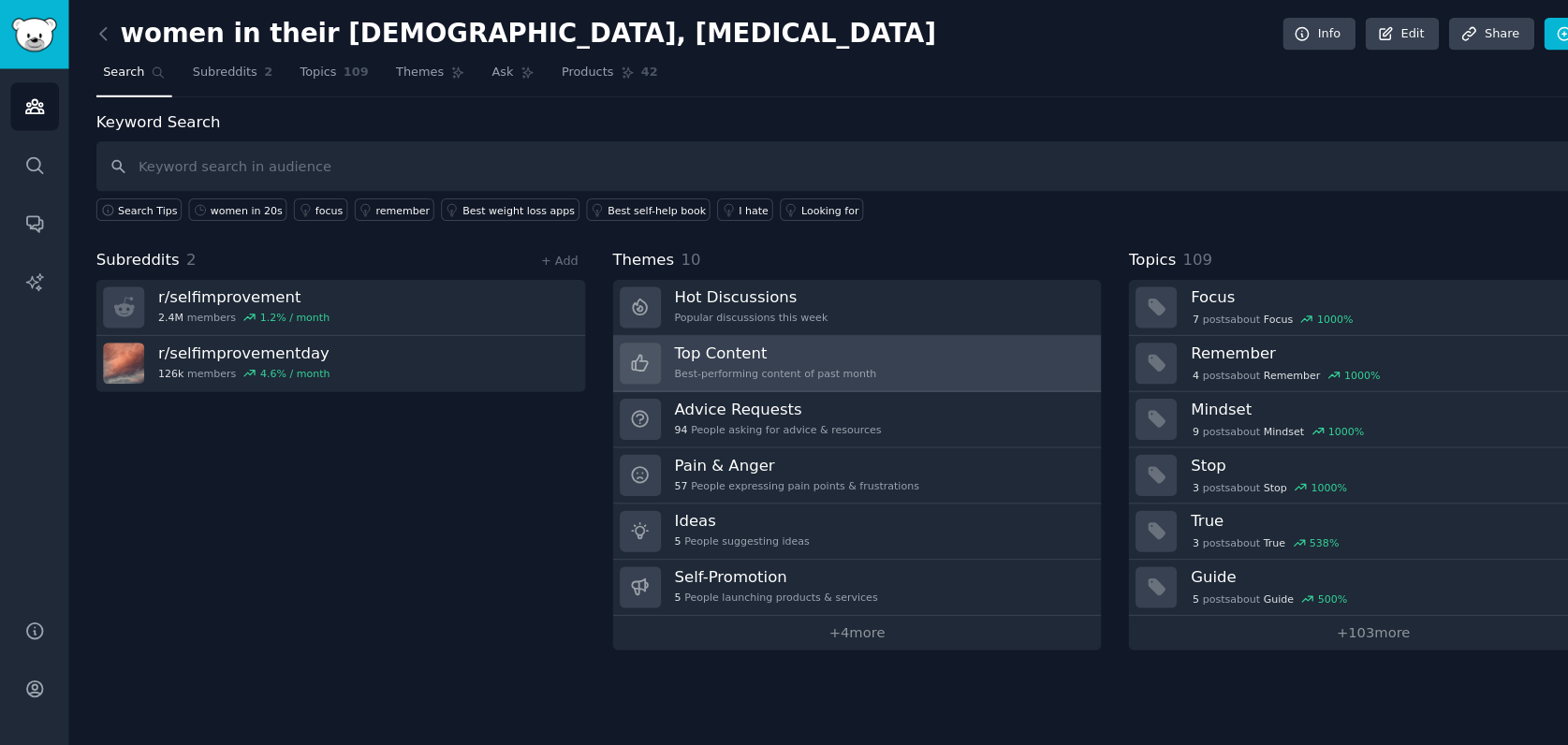
click at [647, 360] on div "Best-performing content of past month" at bounding box center [739, 356] width 193 height 14
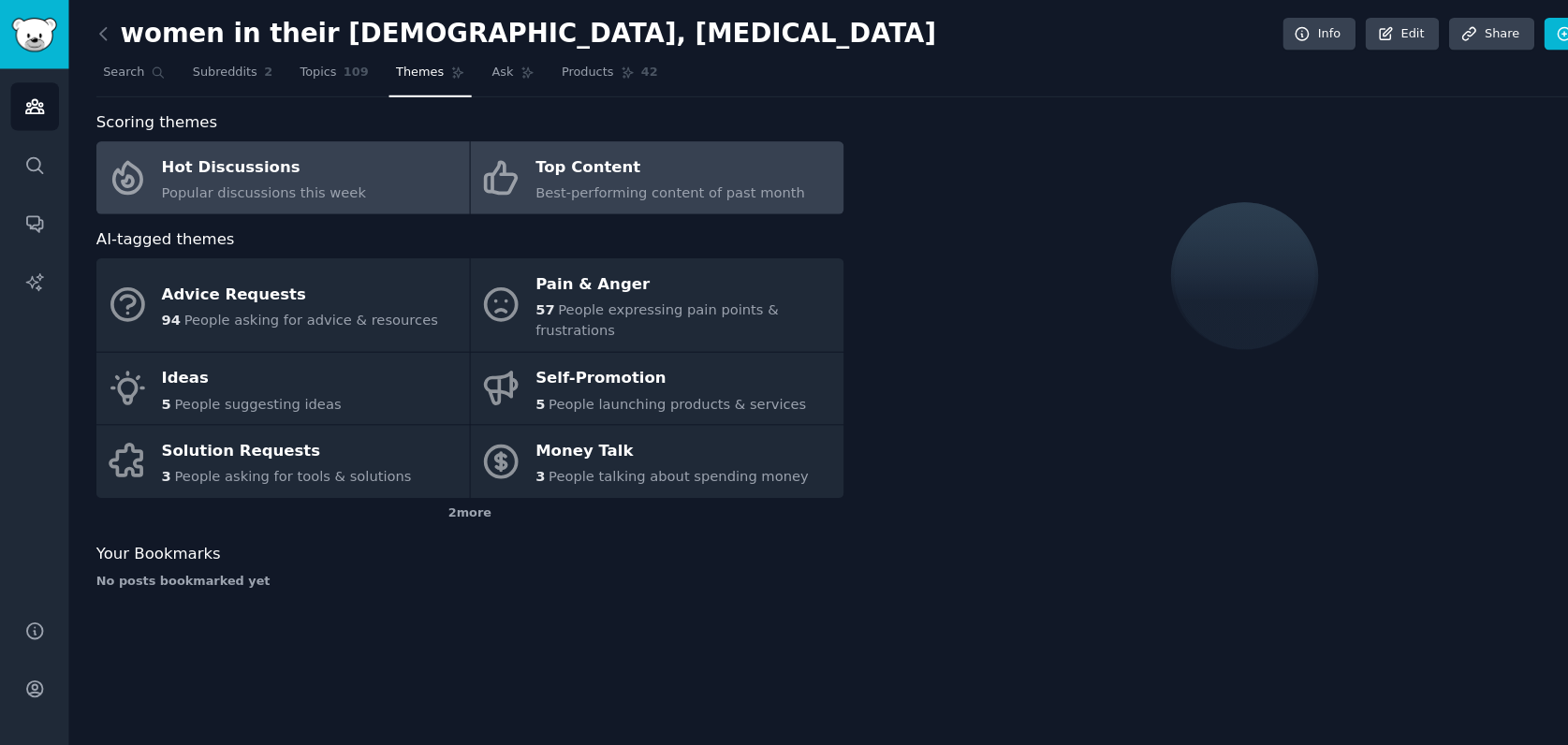
click at [329, 153] on div "Hot Discussions" at bounding box center [252, 160] width 195 height 30
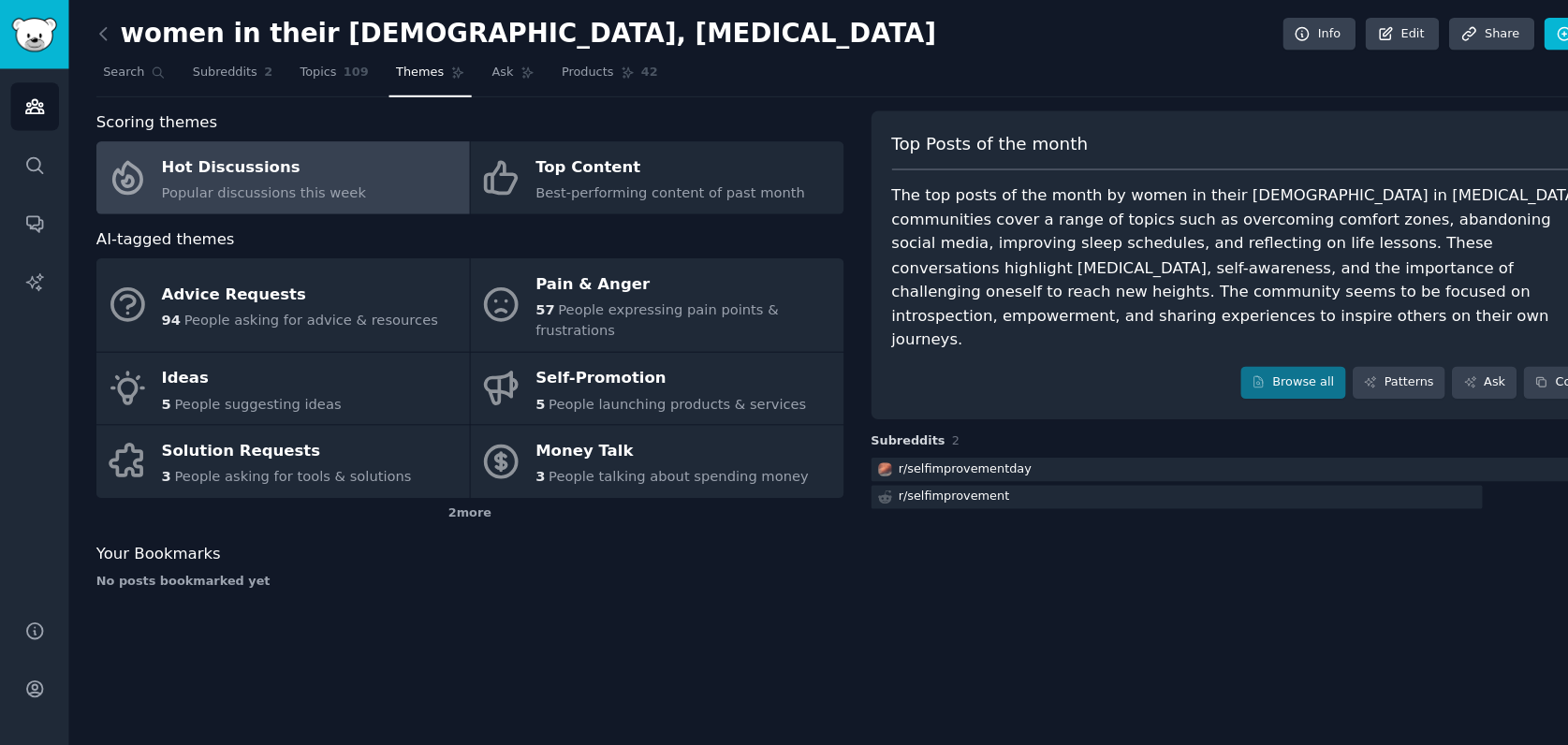
click at [328, 185] on span "Popular discussions this week" at bounding box center [252, 183] width 195 height 15
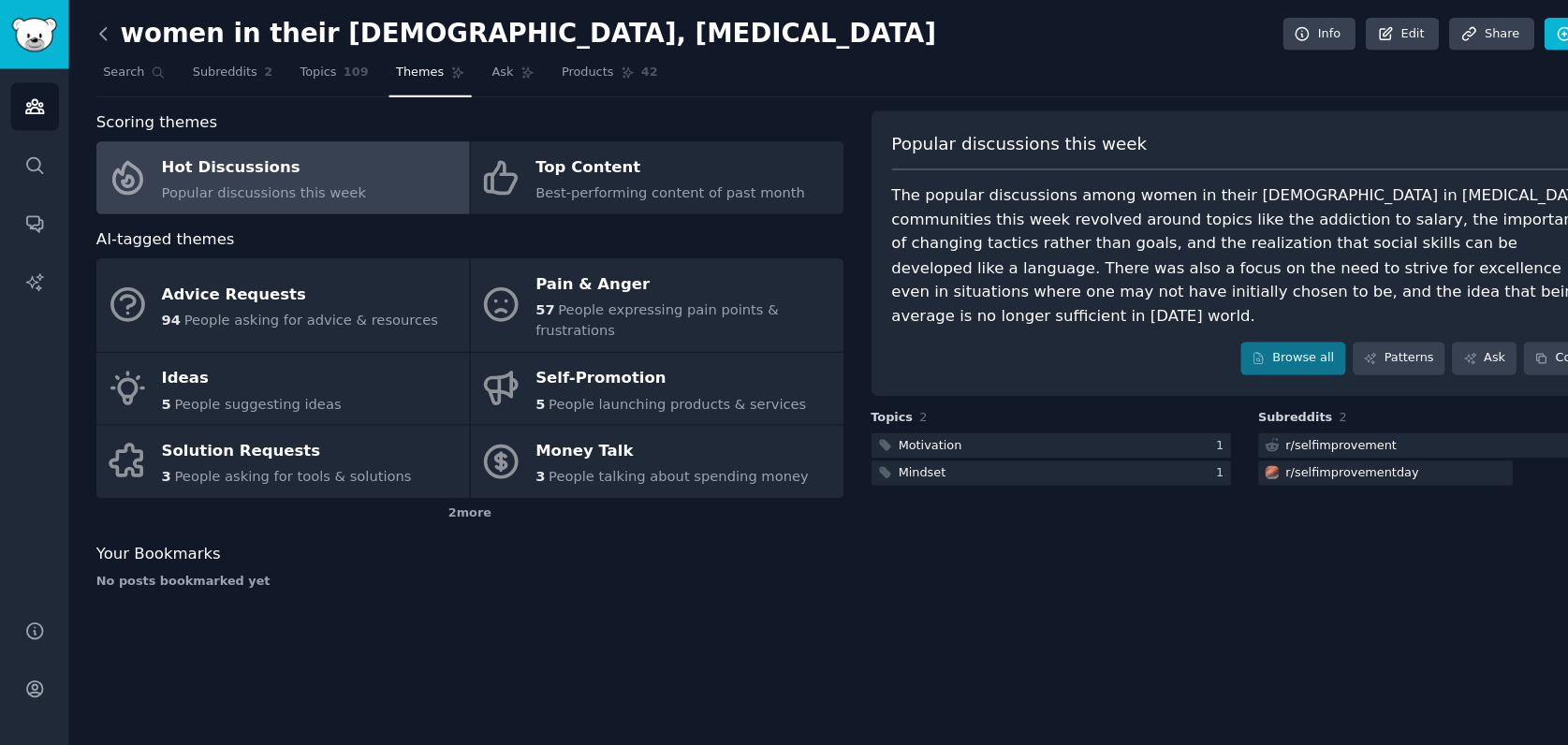
click at [104, 38] on icon at bounding box center [99, 32] width 19 height 19
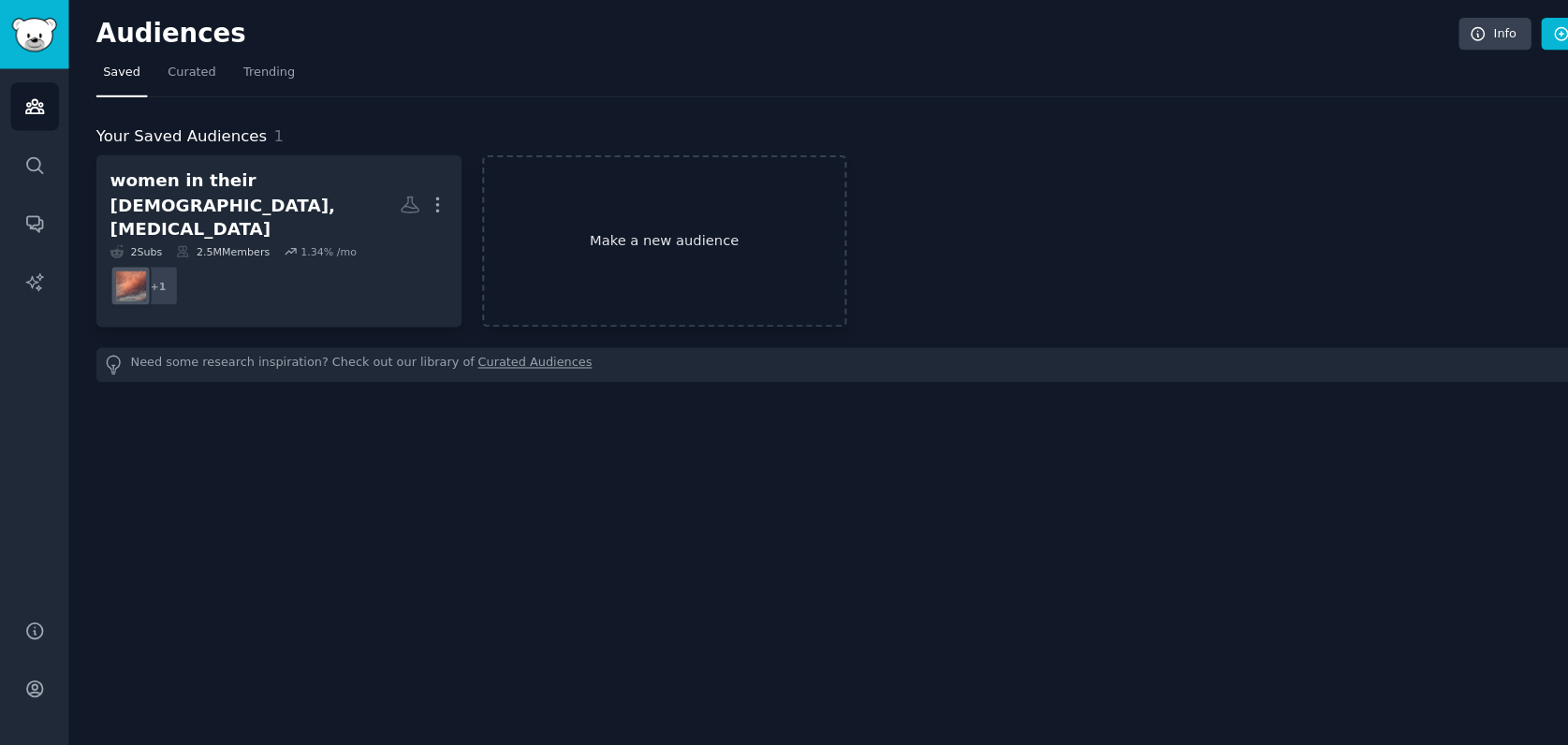
click at [565, 233] on link "Make a new audience" at bounding box center [634, 229] width 348 height 164
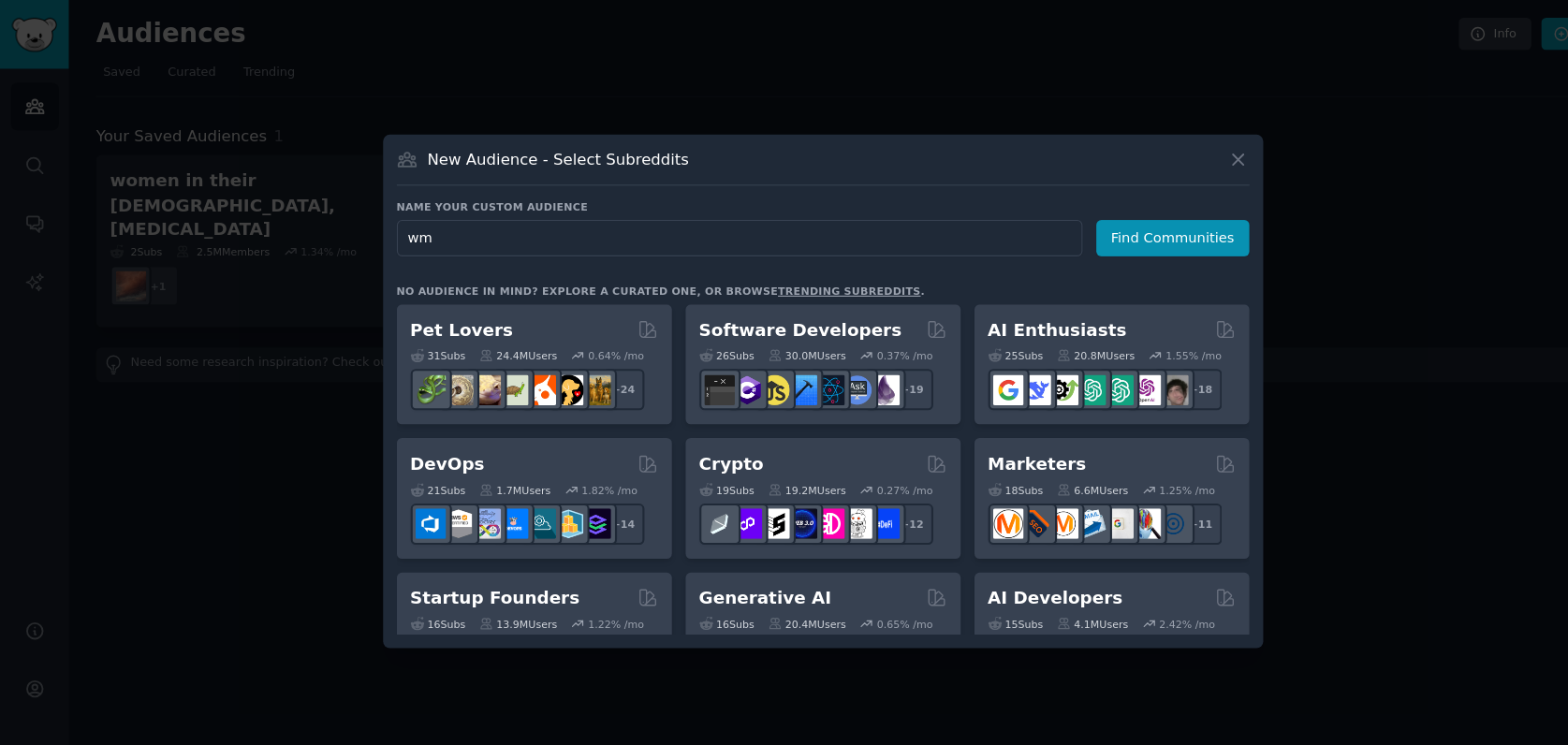
type input "w"
type input "emotions"
click at [1118, 231] on button "Find Communities" at bounding box center [1117, 227] width 146 height 35
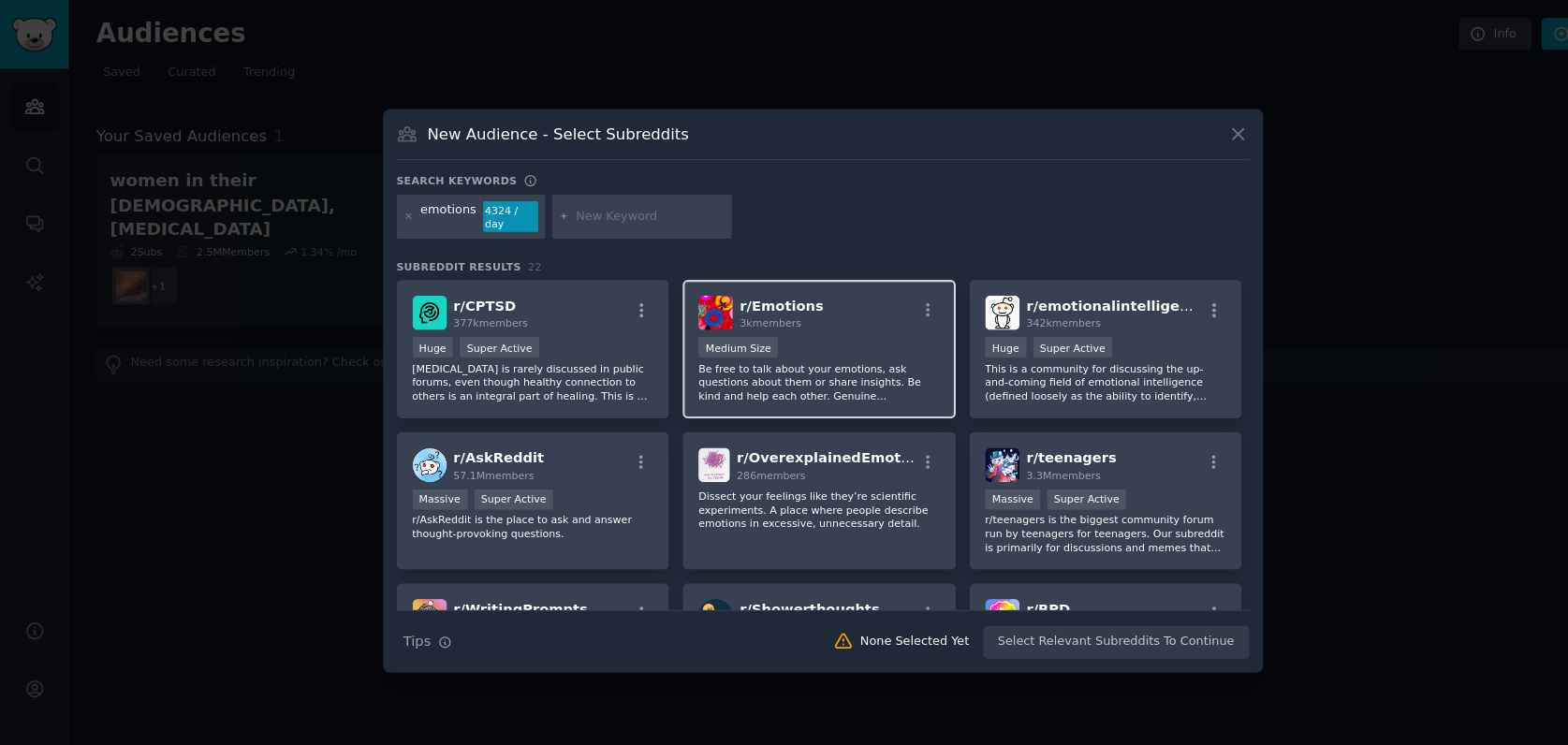
click at [807, 327] on div "Medium Size" at bounding box center [781, 333] width 230 height 23
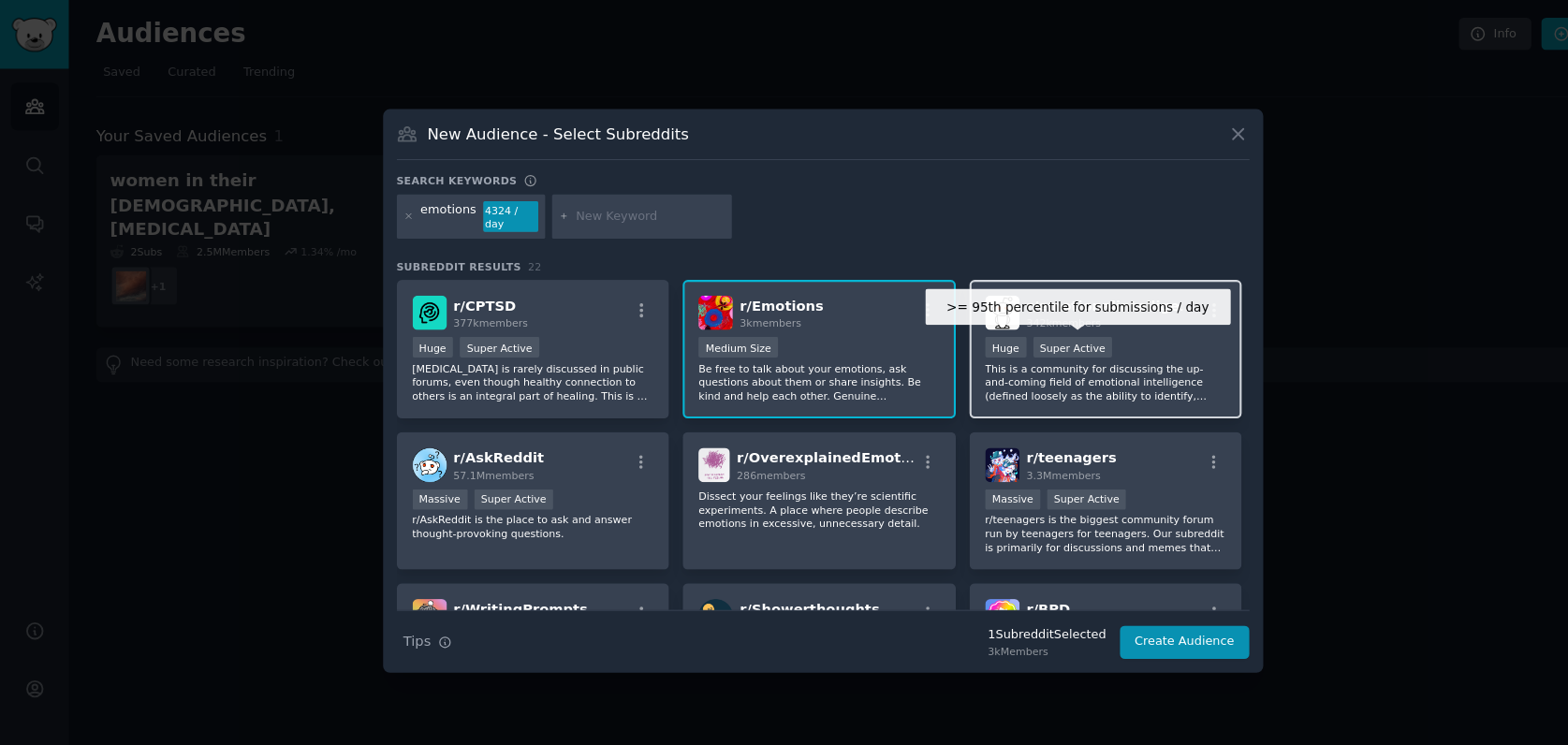
click at [1017, 308] on span "342k members" at bounding box center [1014, 308] width 72 height 12
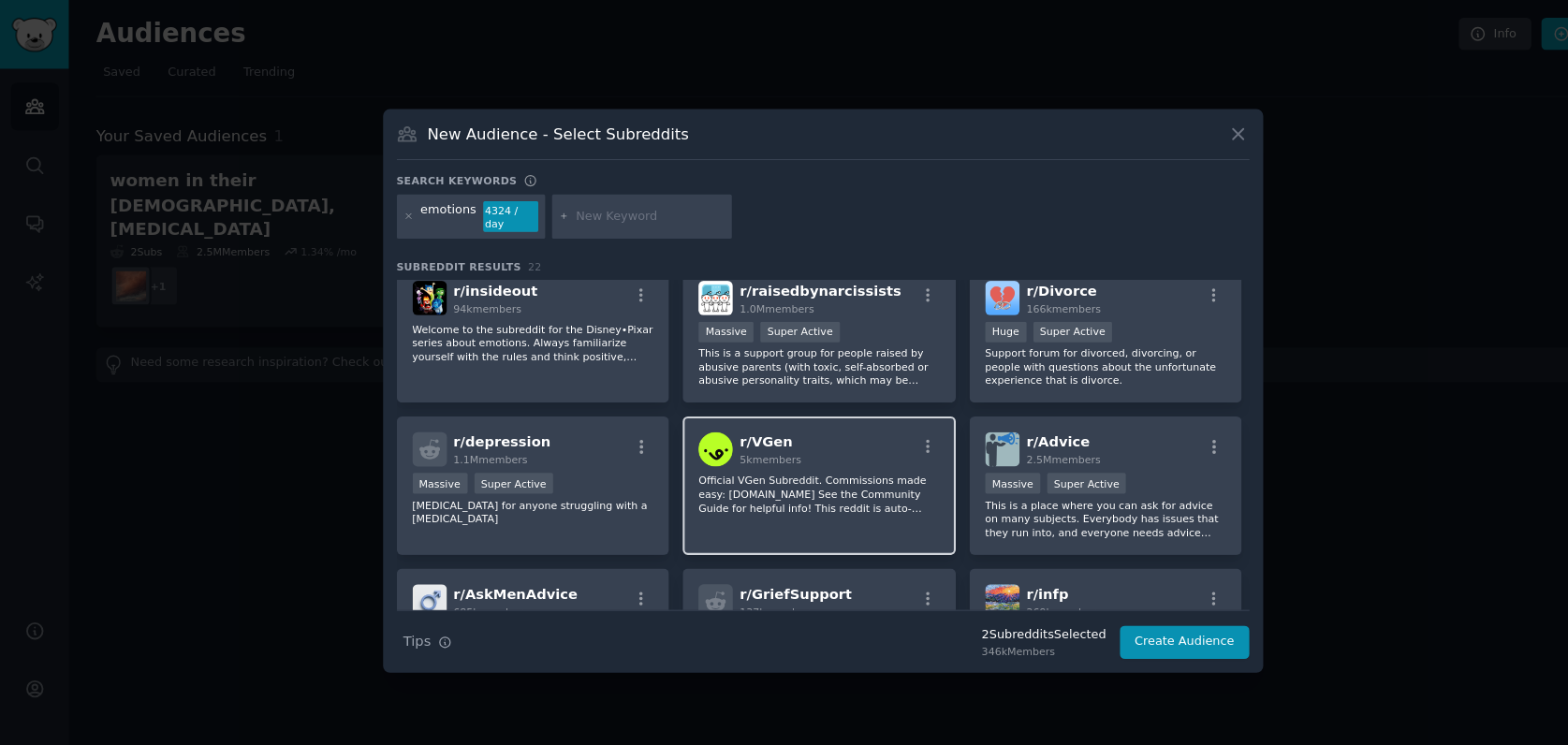
scroll to position [506, 0]
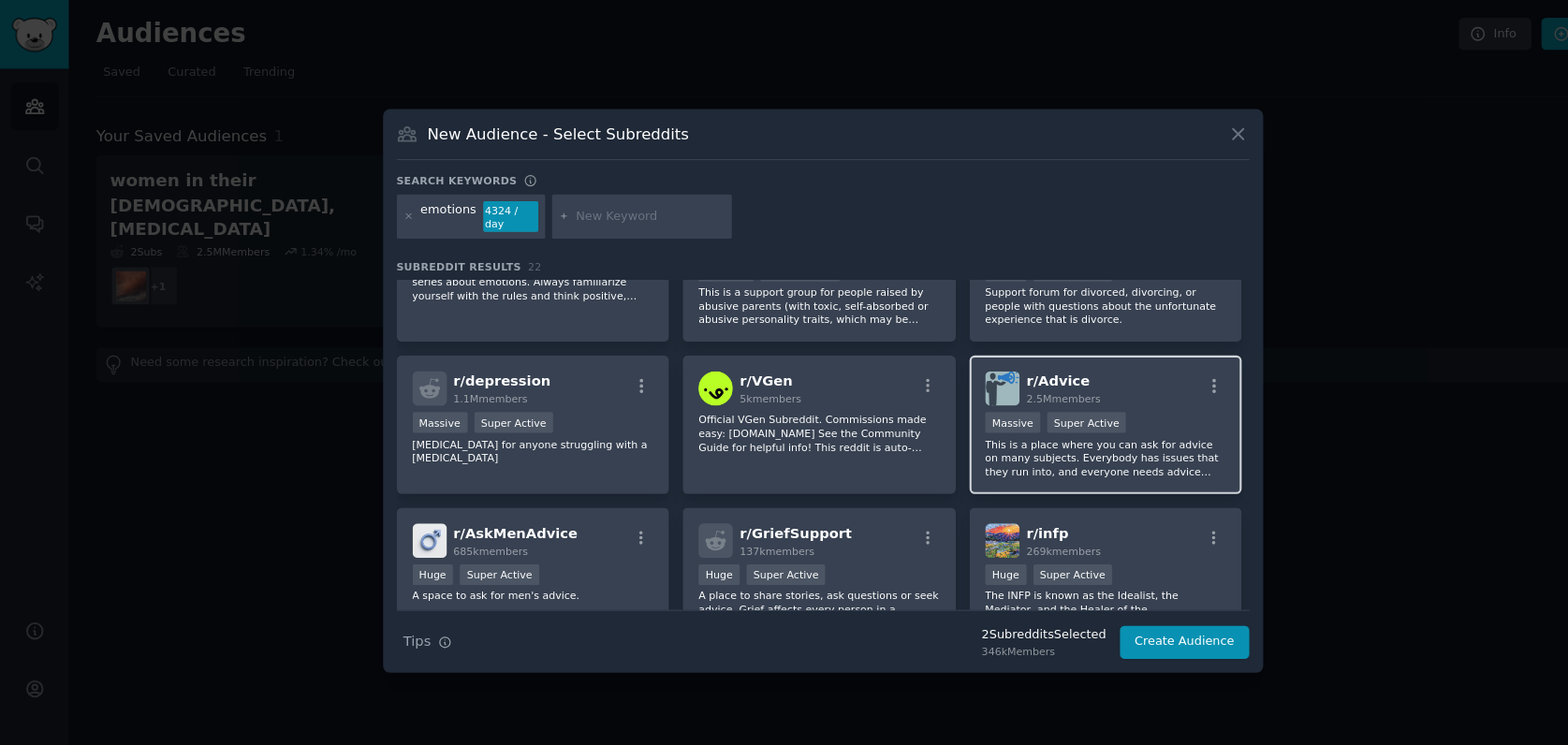
click at [1015, 369] on span "r/ Advice" at bounding box center [1009, 363] width 61 height 15
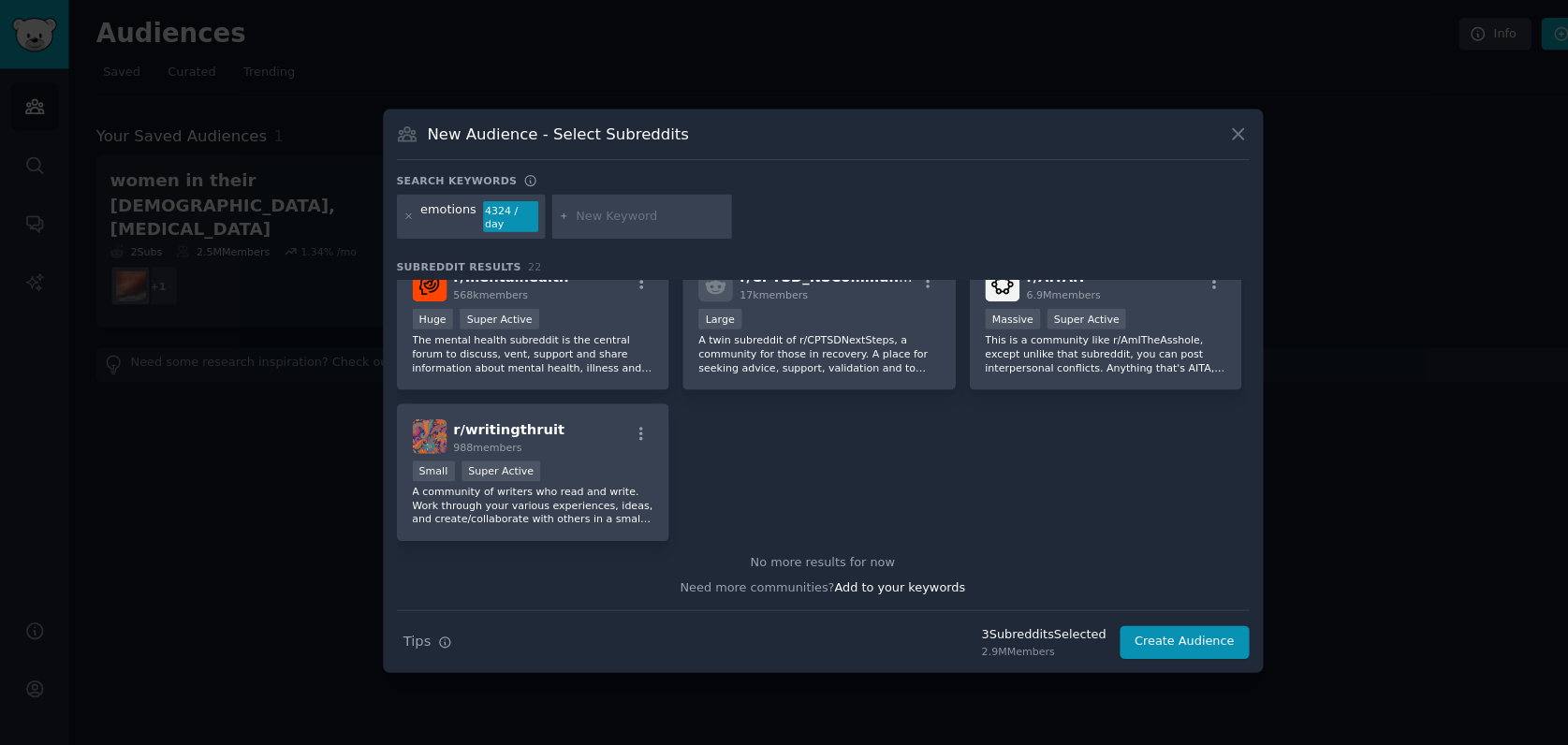
scroll to position [894, 0]
click at [1103, 612] on button "Create Audience" at bounding box center [1130, 611] width 124 height 32
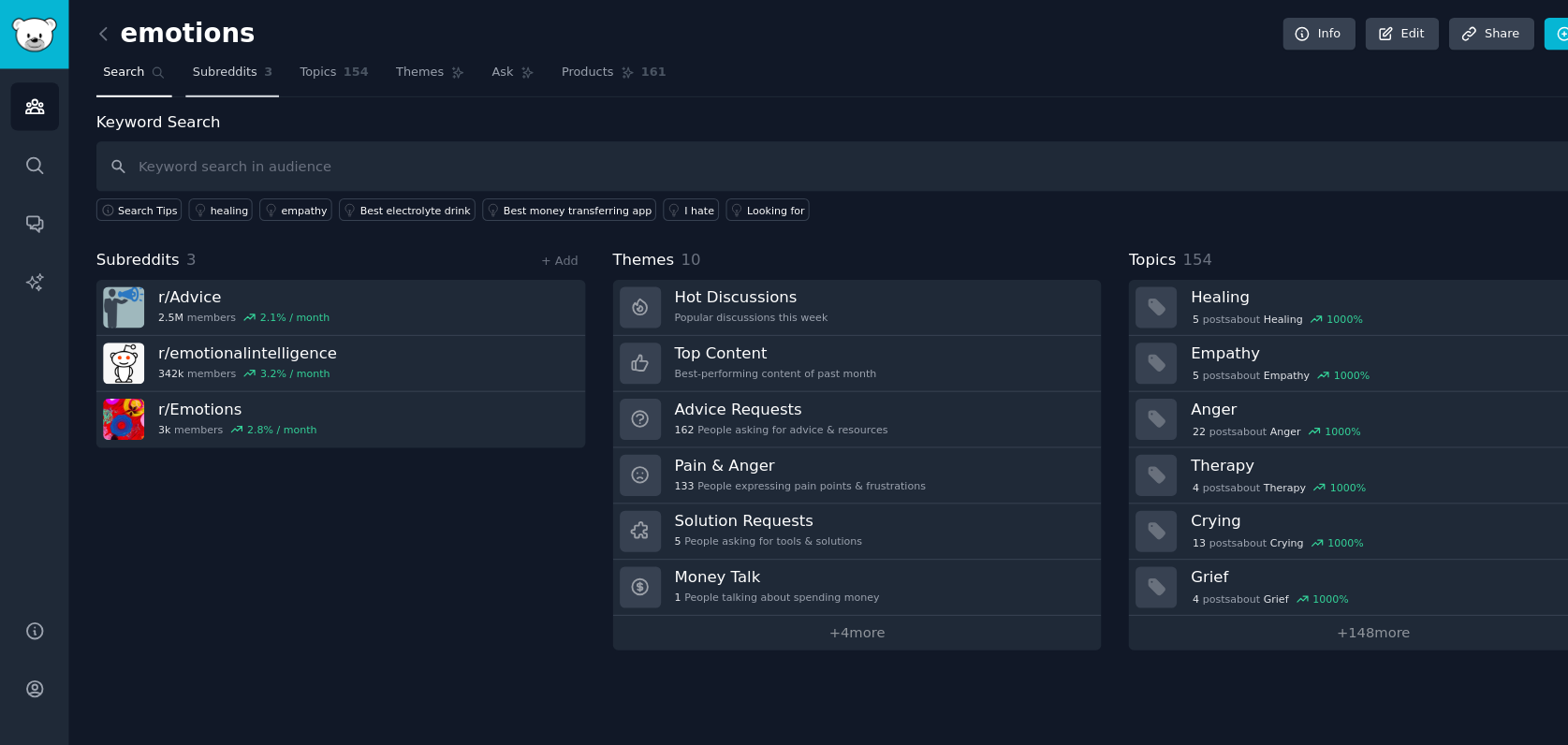
click at [235, 57] on link "Subreddits 3" at bounding box center [222, 74] width 89 height 39
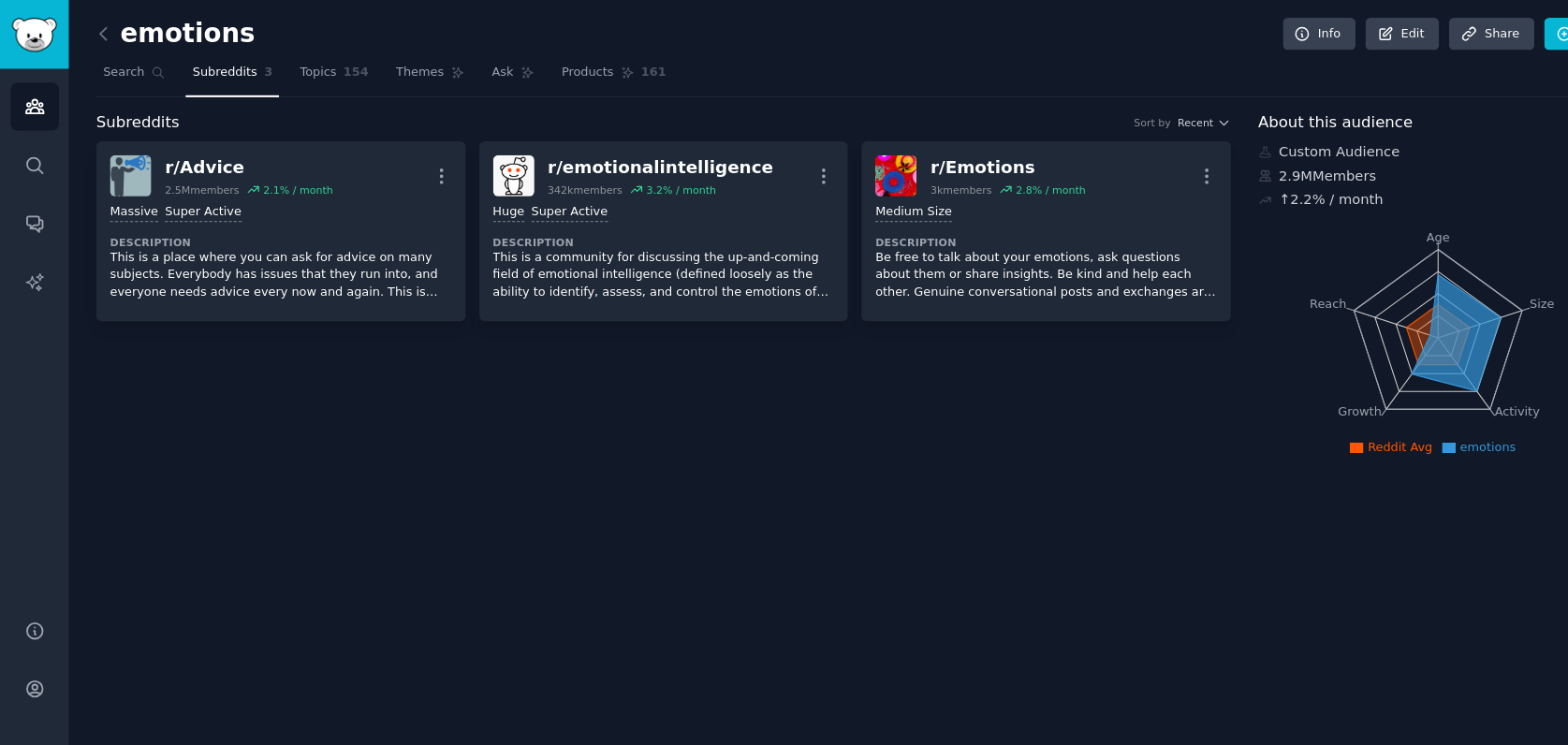
click at [272, 62] on nav "Search Subreddits 3 Topics 154 Themes Ask Products 161" at bounding box center [817, 74] width 1450 height 39
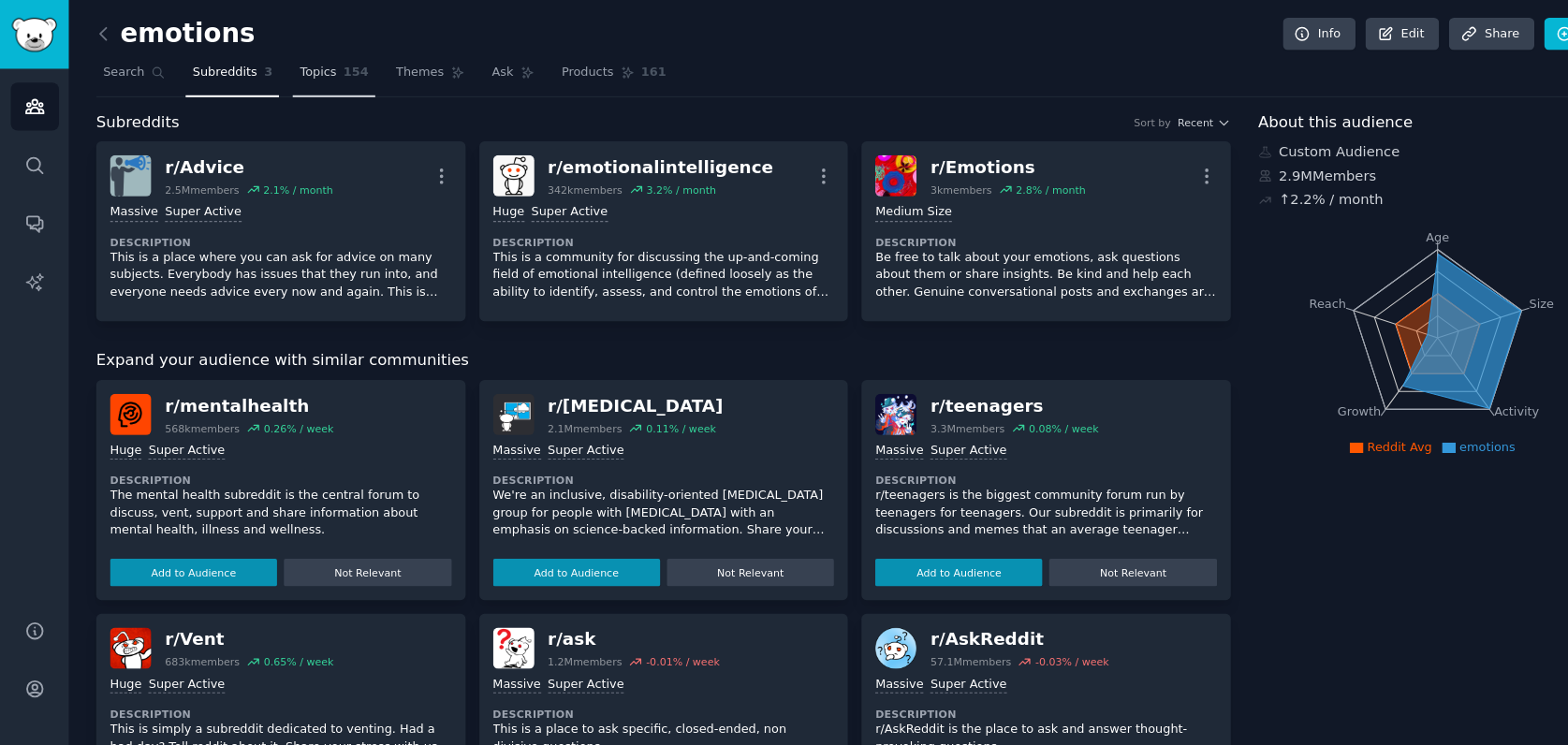
click at [294, 74] on span "Topics" at bounding box center [303, 69] width 35 height 16
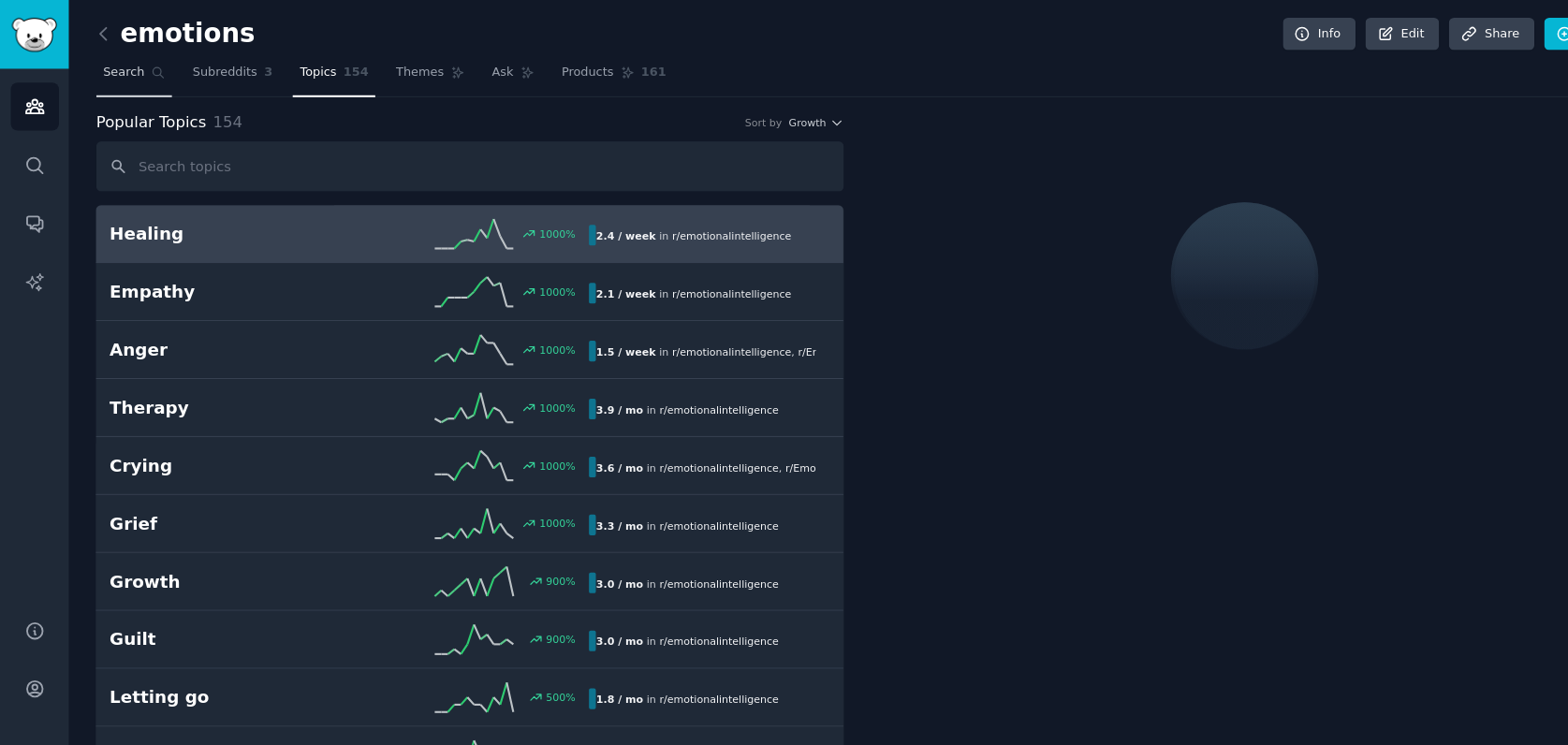
click at [127, 79] on link "Search" at bounding box center [128, 74] width 72 height 39
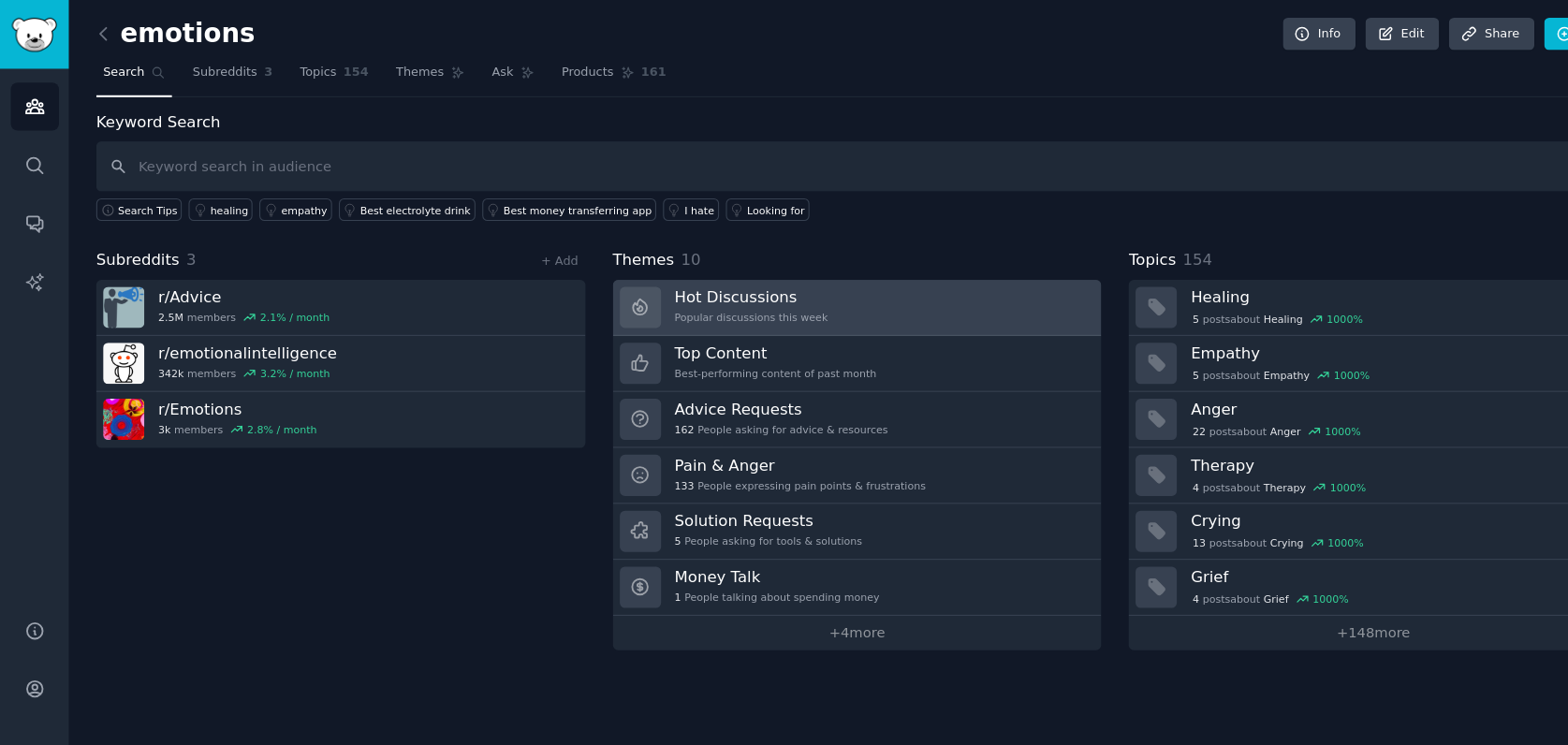
click at [739, 292] on div "Hot Discussions Popular discussions this week" at bounding box center [715, 292] width 146 height 40
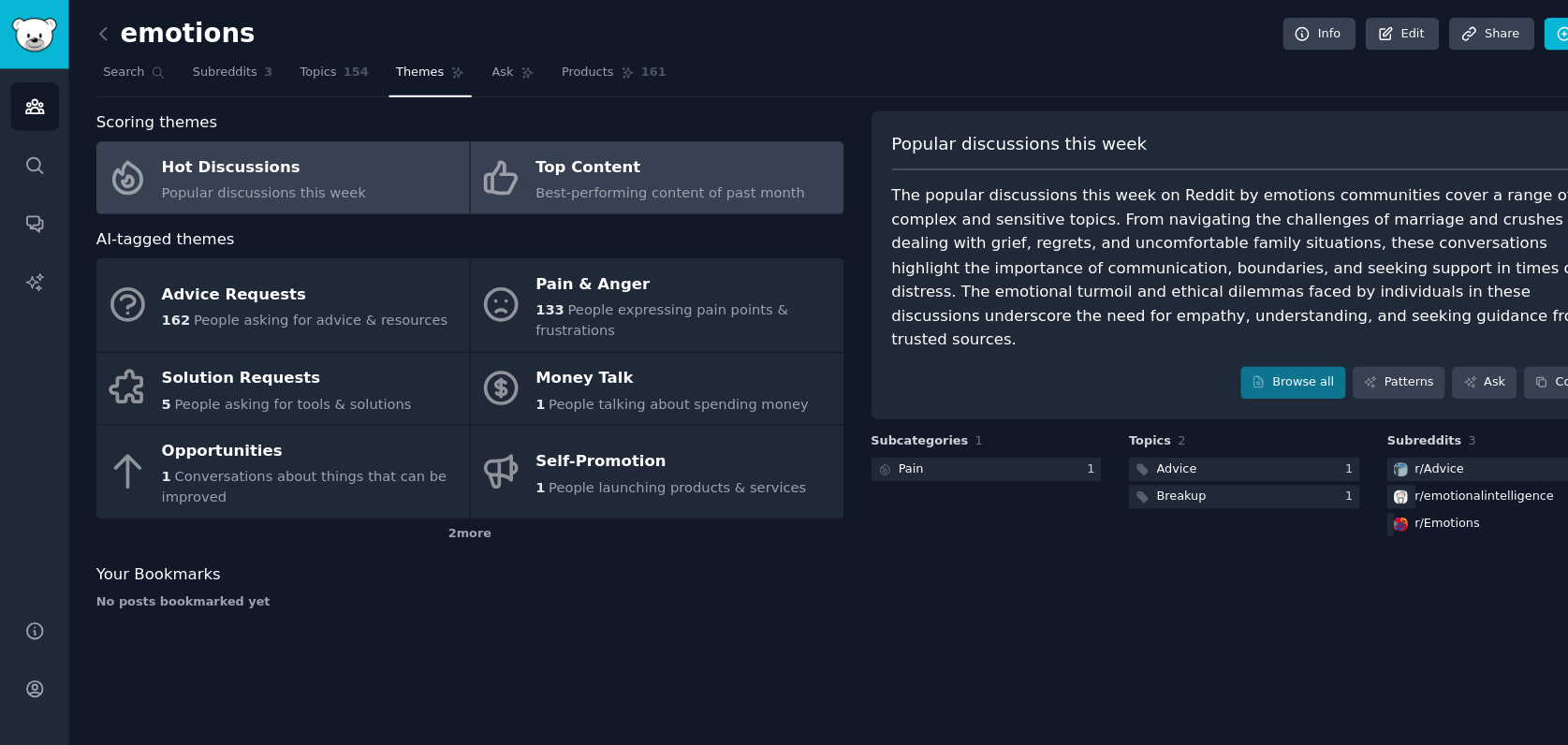
click at [667, 197] on link "Top Content Best-performing content of past month" at bounding box center [626, 169] width 356 height 70
